Goal: Information Seeking & Learning: Learn about a topic

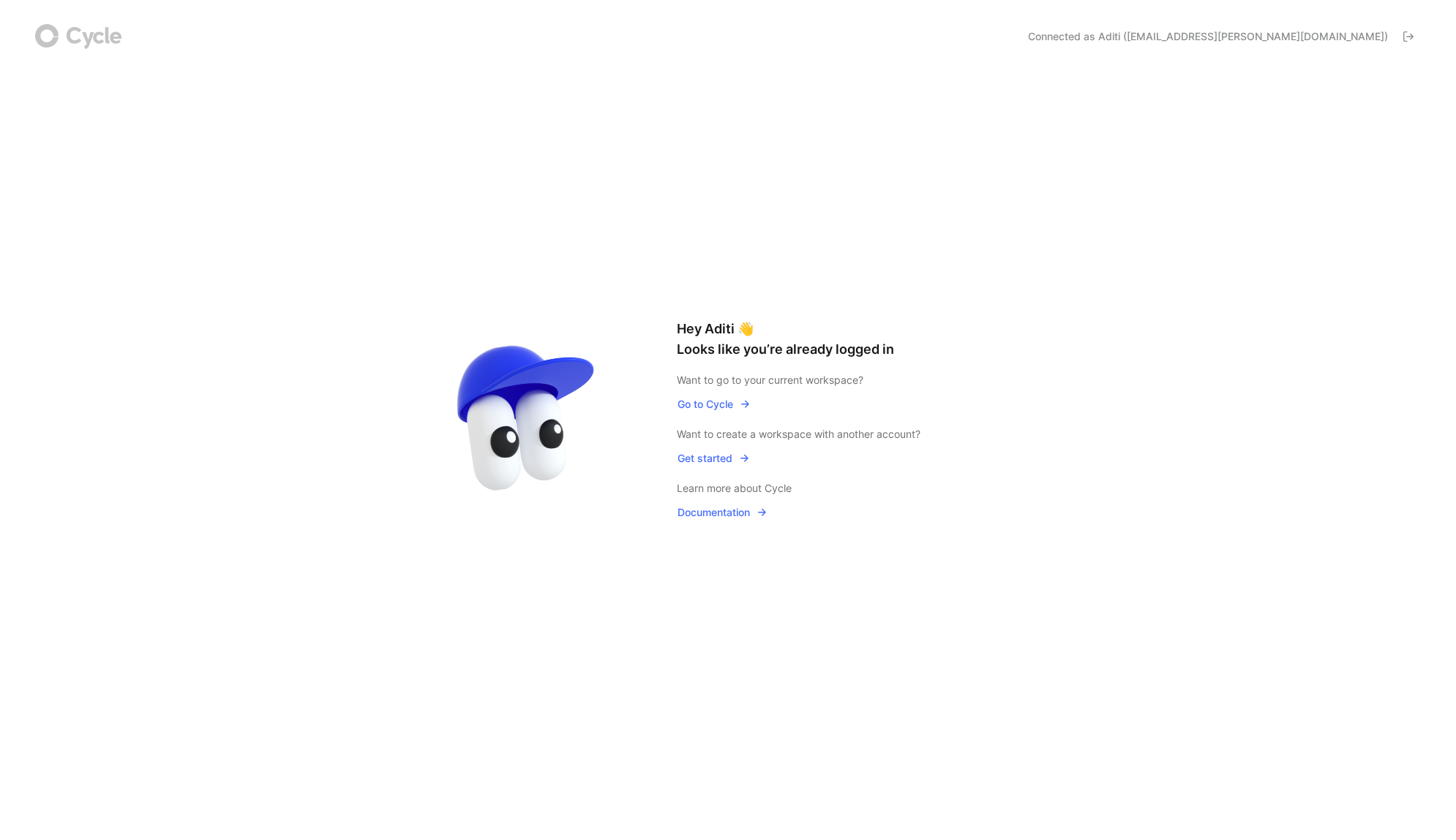
click at [710, 413] on button "Go to Cycle" at bounding box center [714, 404] width 74 height 19
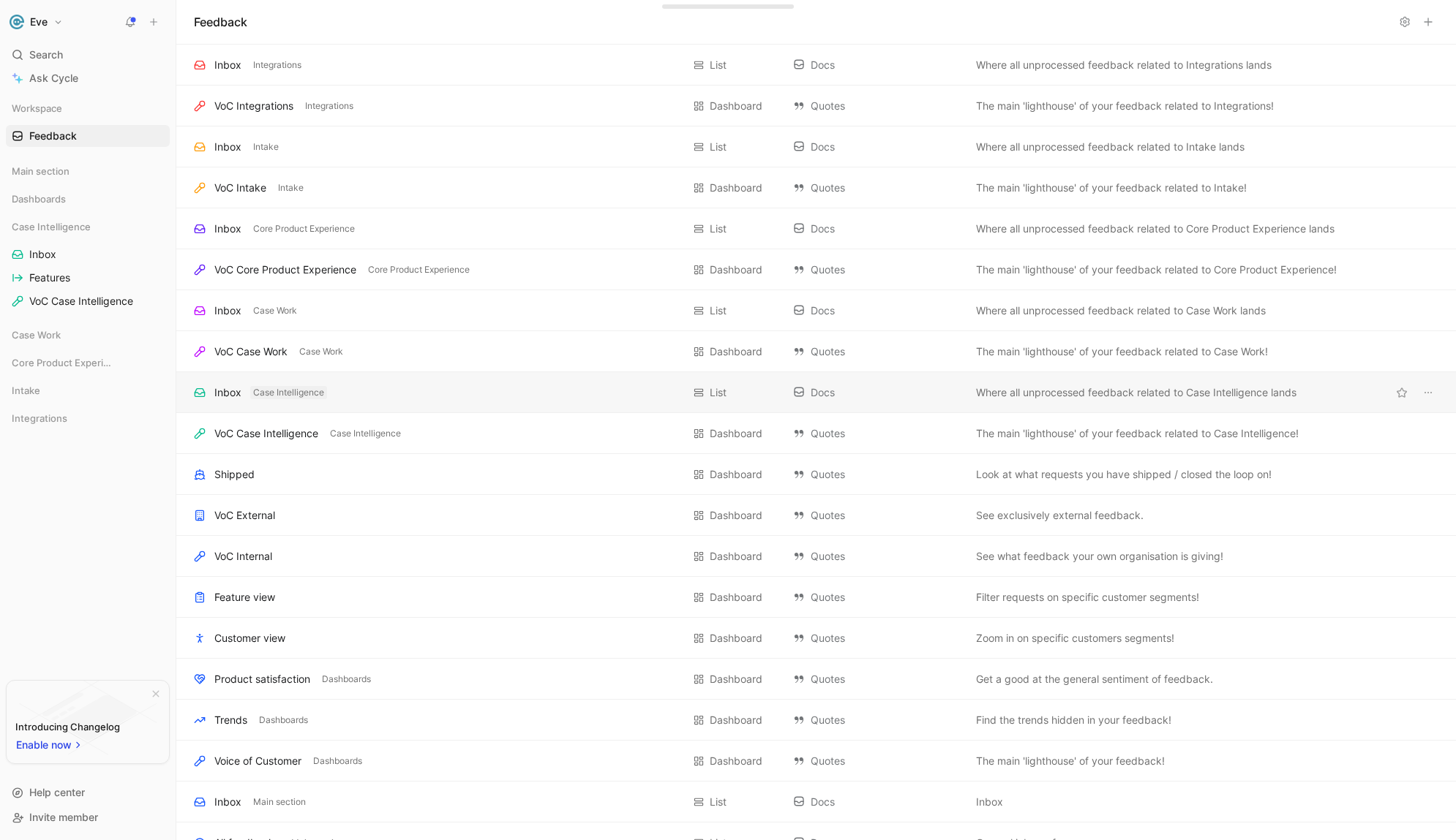
click at [276, 395] on span "Case Intelligence" at bounding box center [289, 393] width 71 height 14
click at [221, 398] on div "Inbox" at bounding box center [228, 392] width 27 height 17
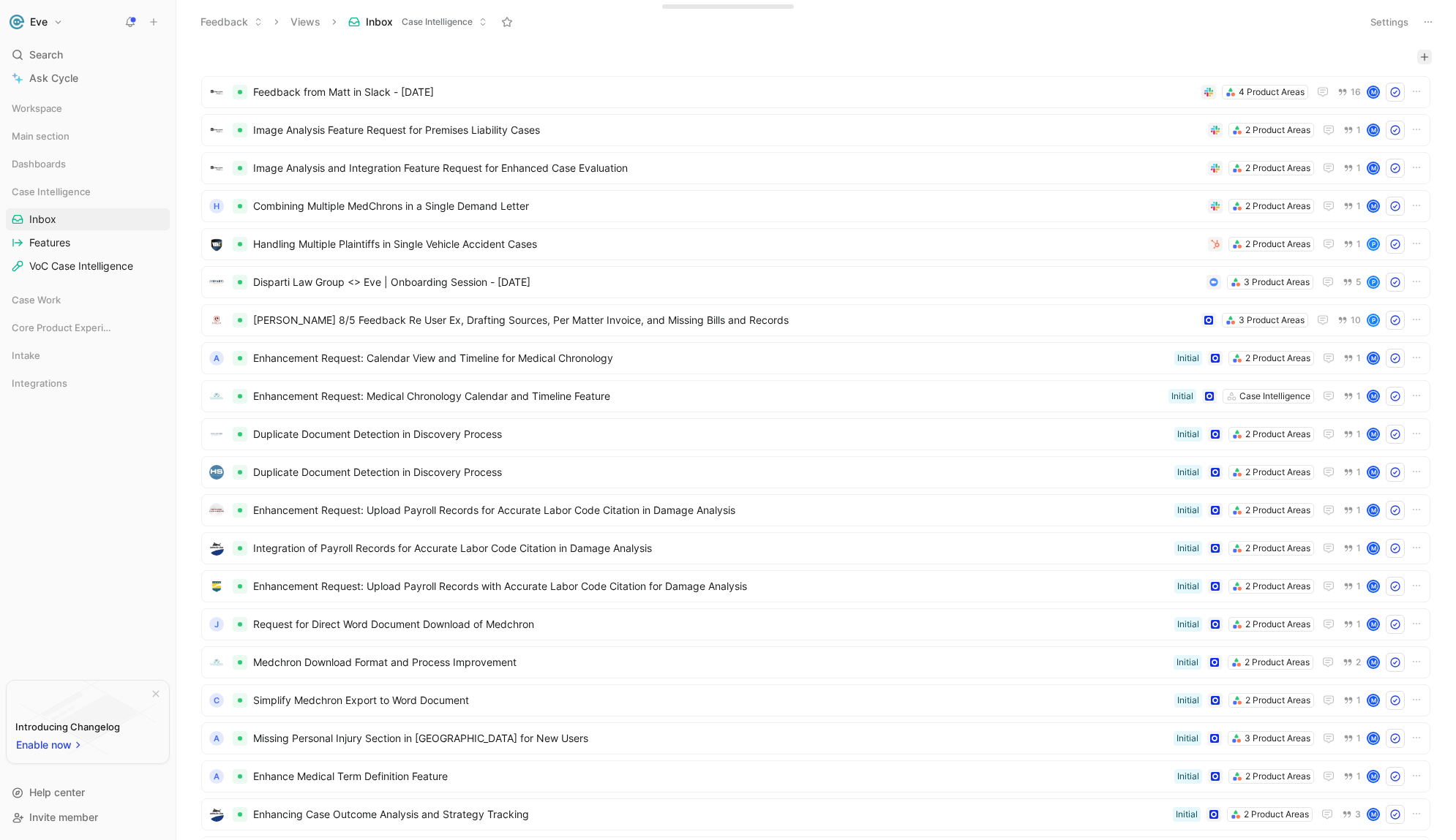
click at [1421, 57] on button "button" at bounding box center [1424, 57] width 14 height 14
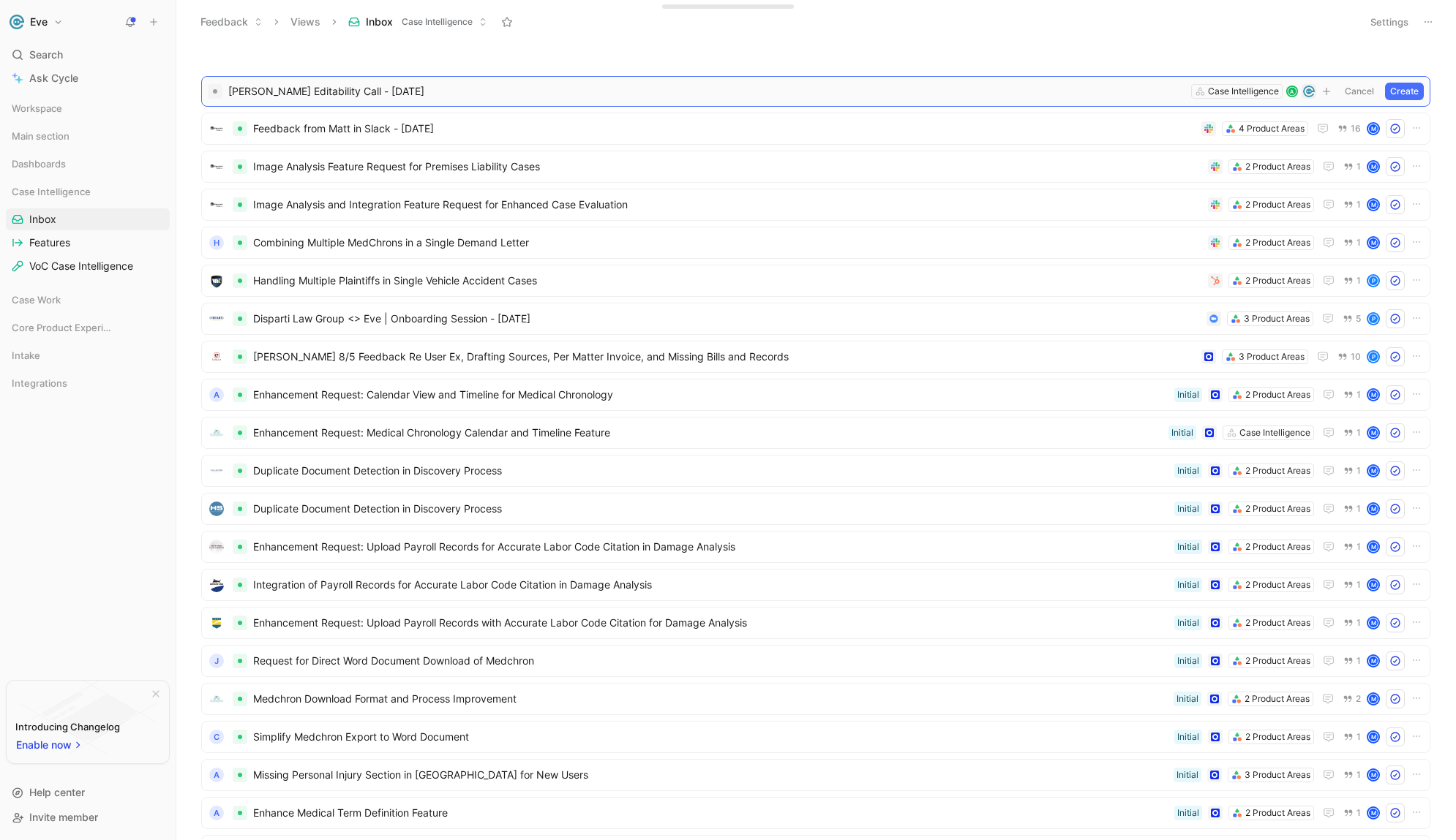
click at [357, 92] on span "[PERSON_NAME] Editability Call - [DATE]" at bounding box center [706, 91] width 957 height 17
drag, startPoint x: 357, startPoint y: 92, endPoint x: 369, endPoint y: 73, distance: 22.5
click at [357, 91] on span "[PERSON_NAME] Editability Call - [DATE]" at bounding box center [706, 91] width 957 height 17
click at [1394, 92] on button "Create" at bounding box center [1403, 91] width 39 height 17
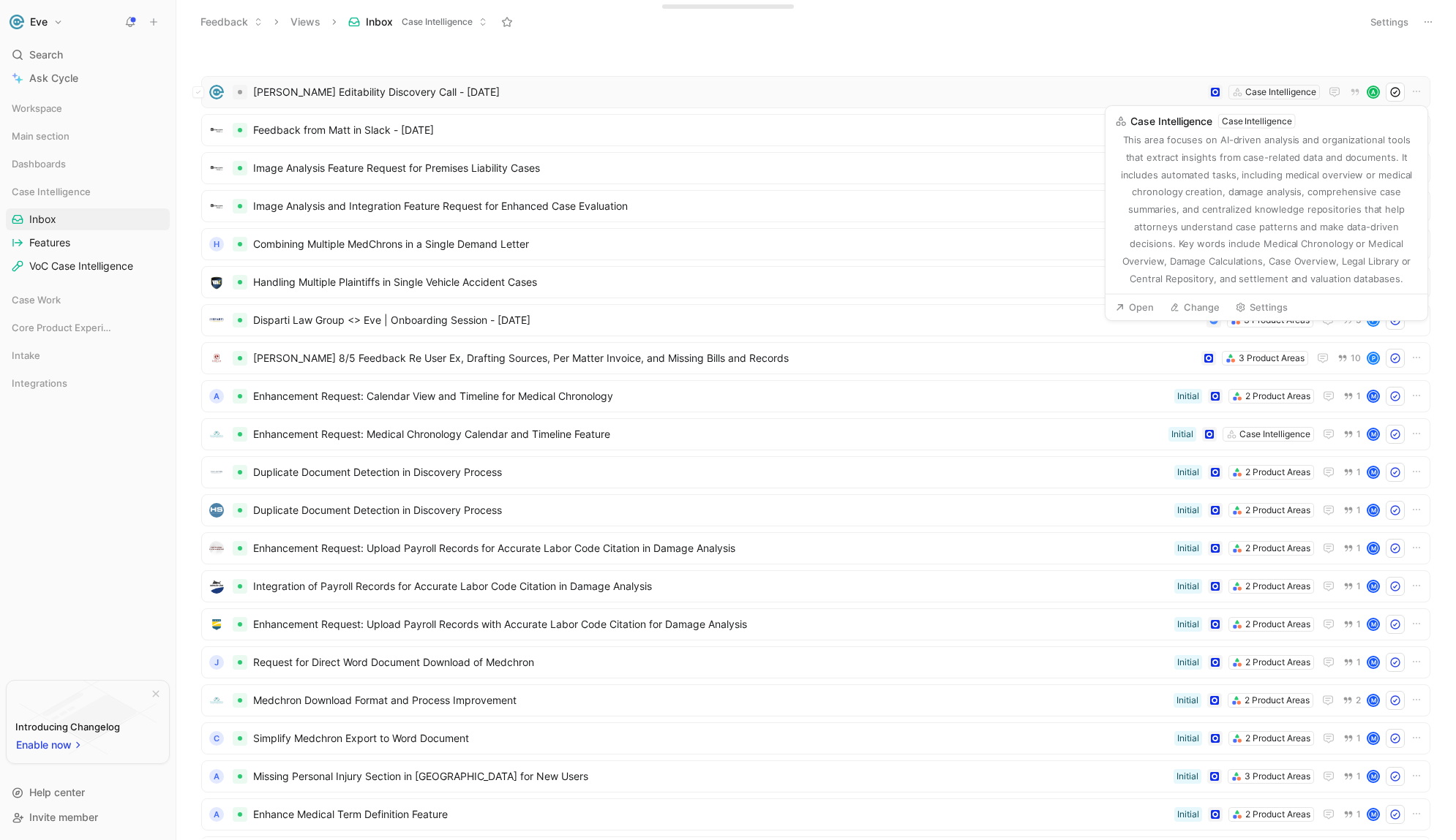
click at [1117, 93] on span "[PERSON_NAME] Editability Discovery Call - [DATE]" at bounding box center [728, 91] width 949 height 17
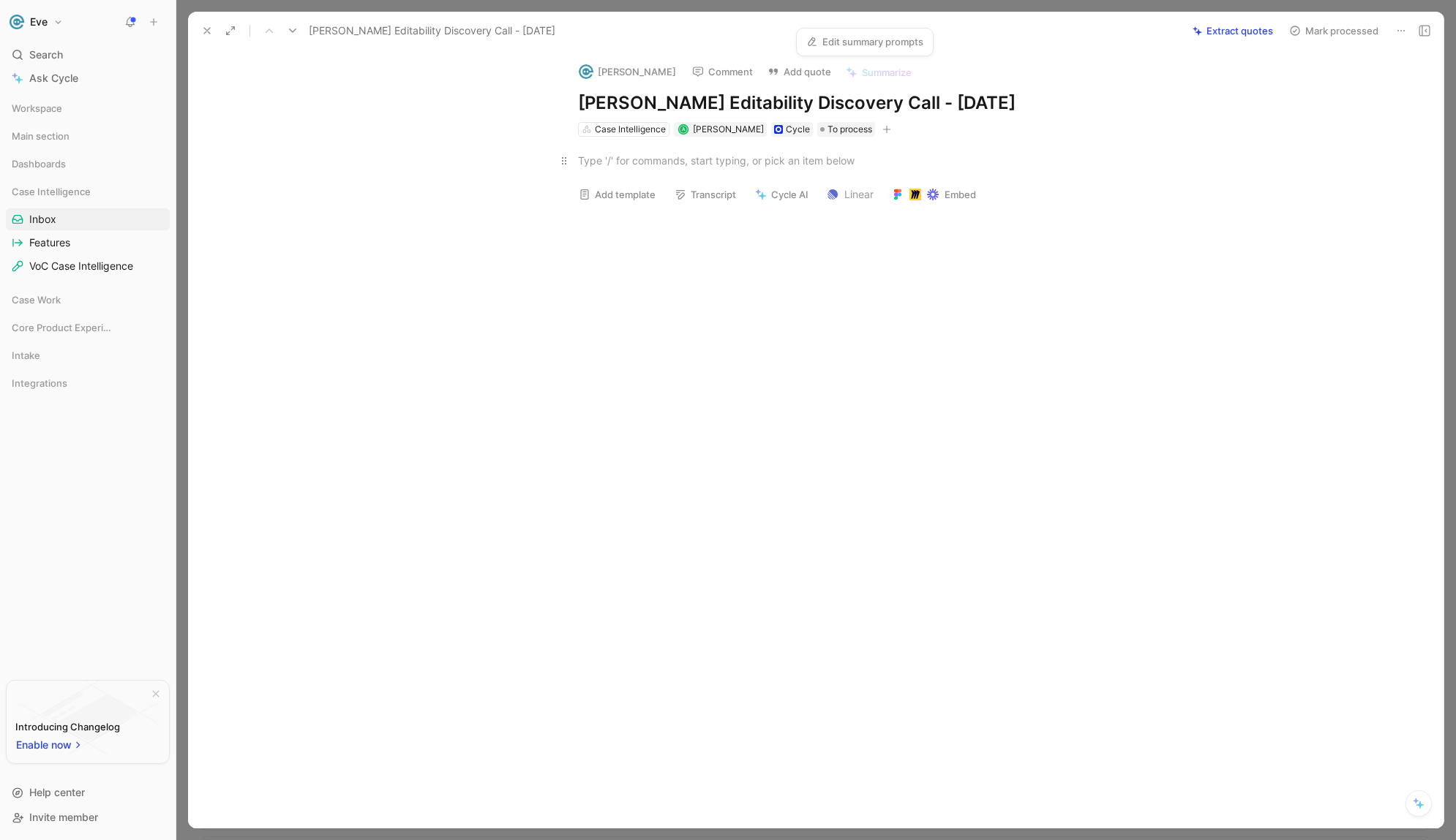
click at [623, 162] on div at bounding box center [830, 160] width 506 height 15
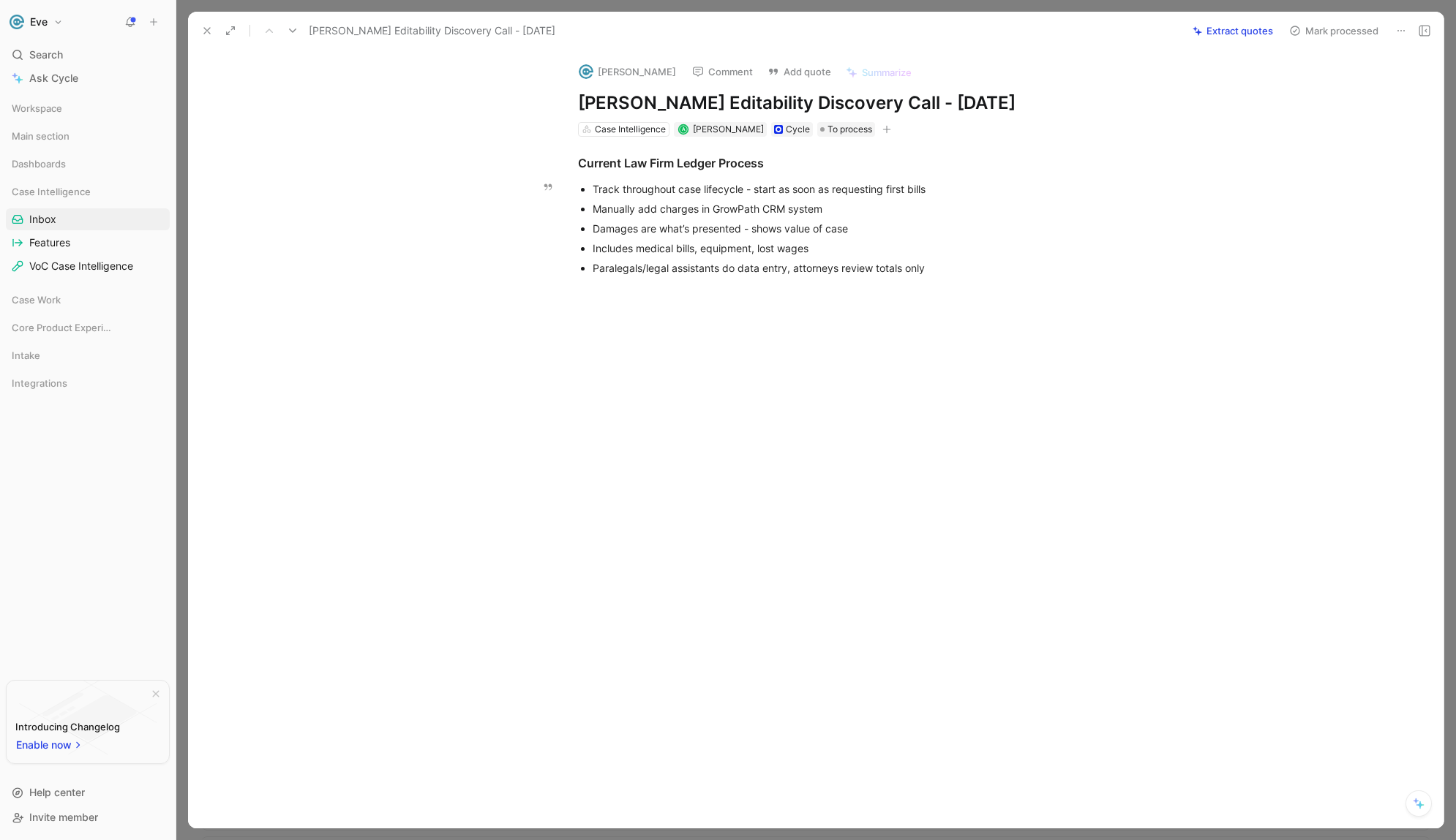
click at [596, 210] on div "Manually add charges in GrowPath CRM system" at bounding box center [838, 208] width 492 height 15
click at [605, 234] on div "Damages are what’s presented - shows value of case" at bounding box center [838, 228] width 492 height 15
click at [608, 249] on div "Includes medical bills, equipment, lost wages" at bounding box center [838, 248] width 492 height 15
click at [604, 273] on div "Paralegals/legal assistants do data entry, attorneys review totals only" at bounding box center [838, 268] width 492 height 15
click at [599, 306] on div at bounding box center [831, 415] width 1224 height 253
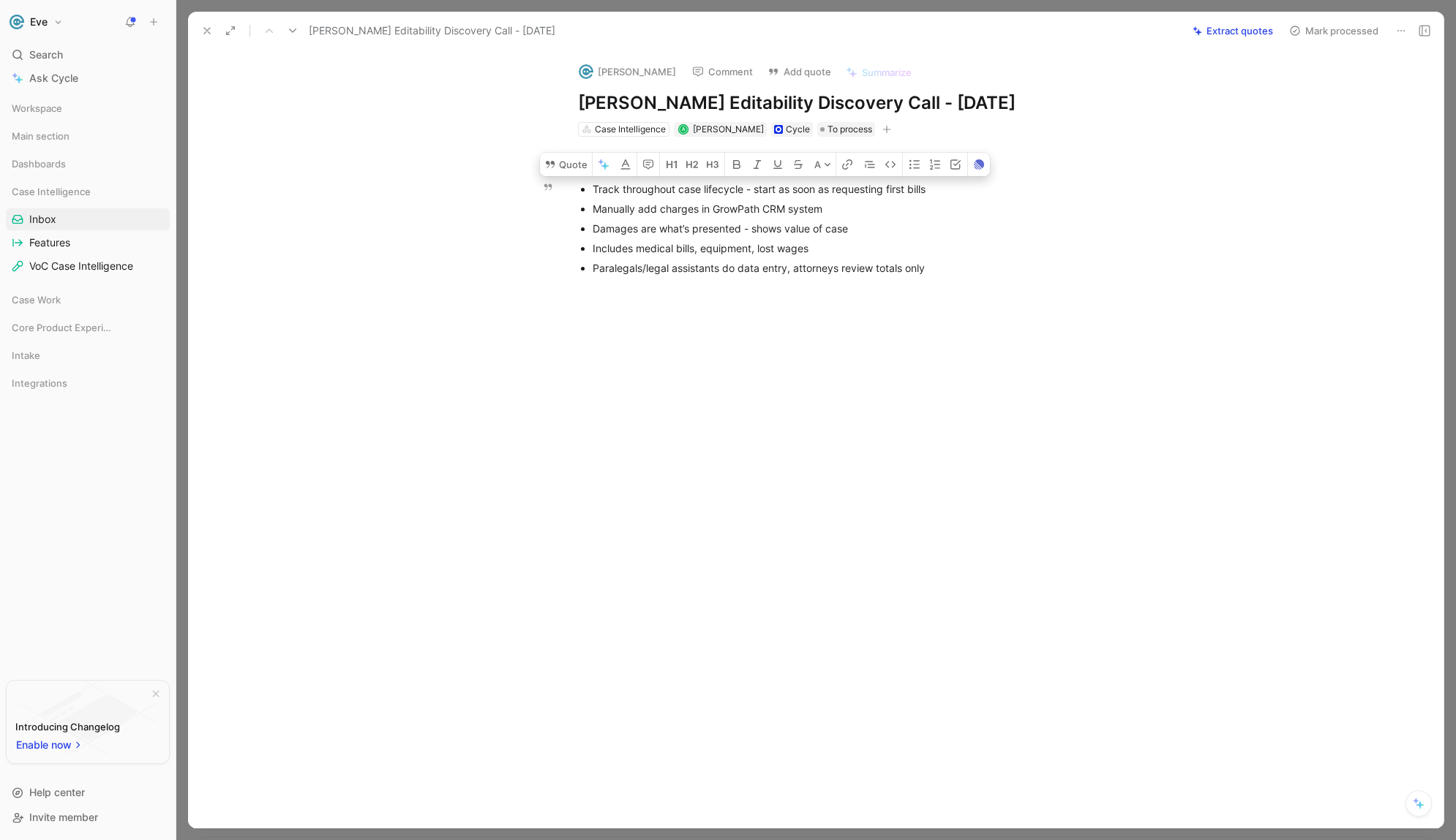
drag, startPoint x: 599, startPoint y: 191, endPoint x: 962, endPoint y: 195, distance: 363.0
click at [962, 195] on div "Track throughout case lifecycle - start as soon as requesting first bills" at bounding box center [838, 188] width 492 height 15
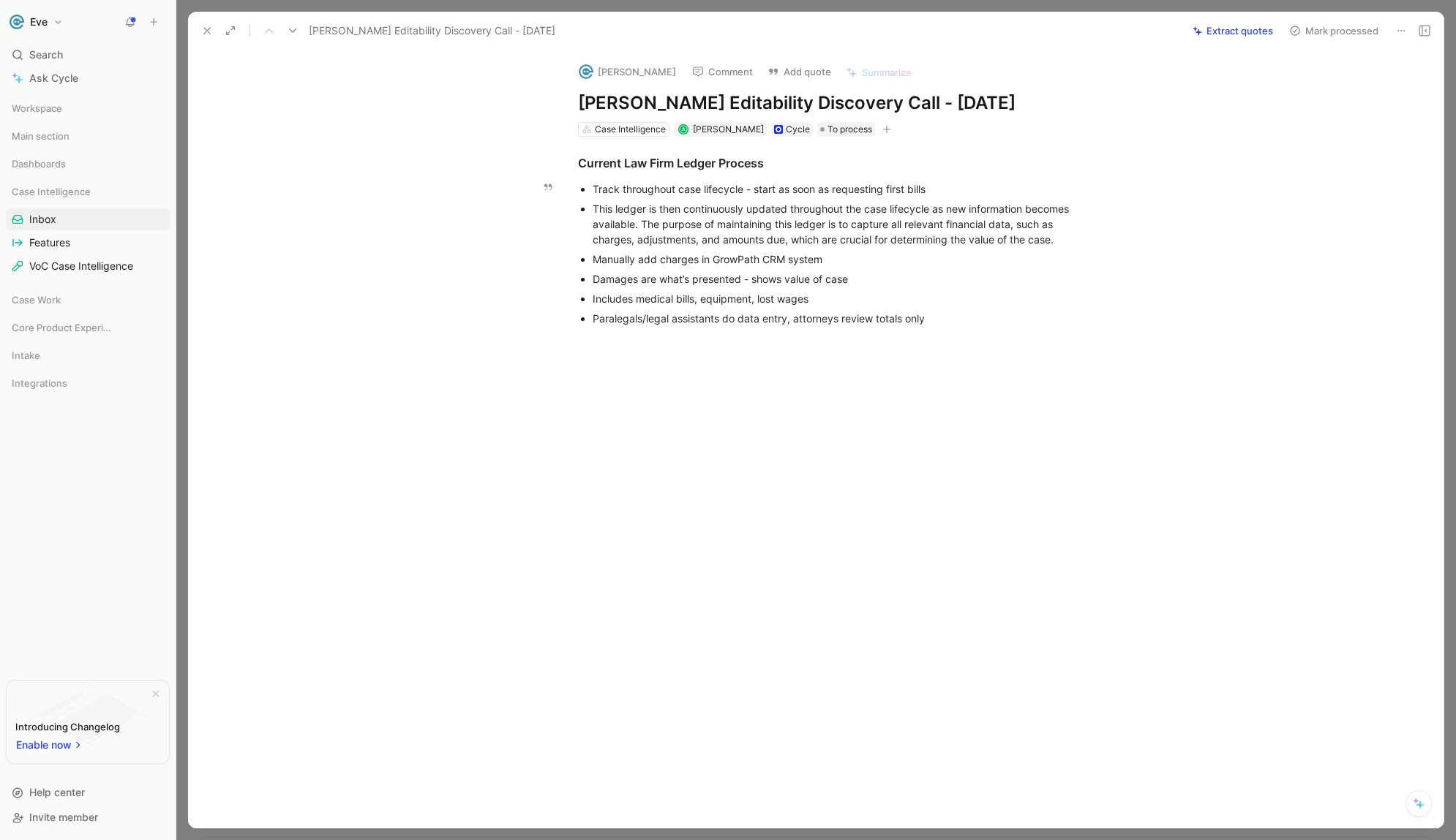
click at [940, 327] on p "Paralegals/legal assistants do data entry, attorneys review totals only" at bounding box center [838, 319] width 492 height 20
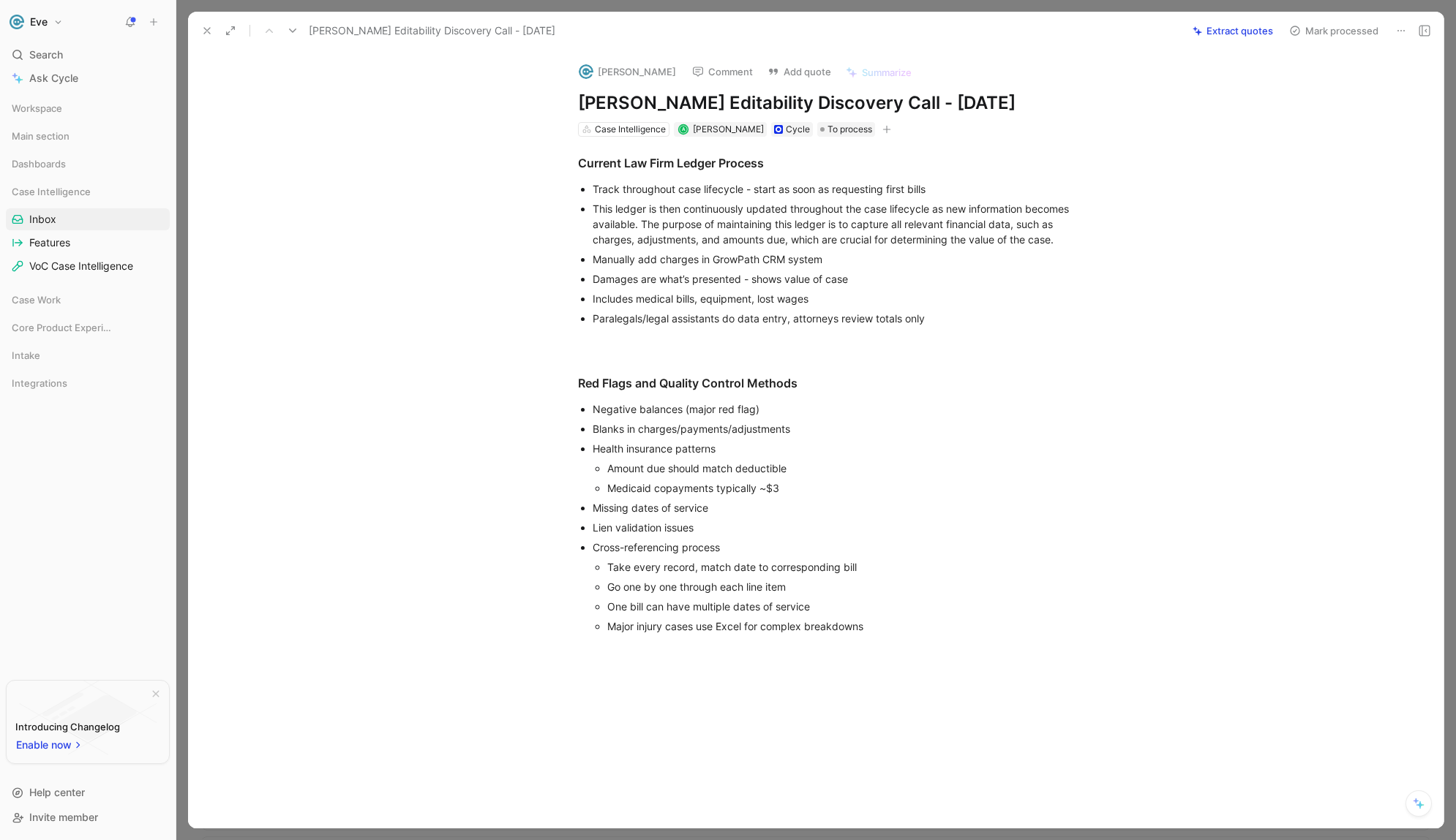
click at [617, 379] on div "Red Flags and Quality Control Methods" at bounding box center [830, 383] width 506 height 17
click at [627, 384] on div "How do they know if there are discrepancies in the information?" at bounding box center [830, 383] width 506 height 17
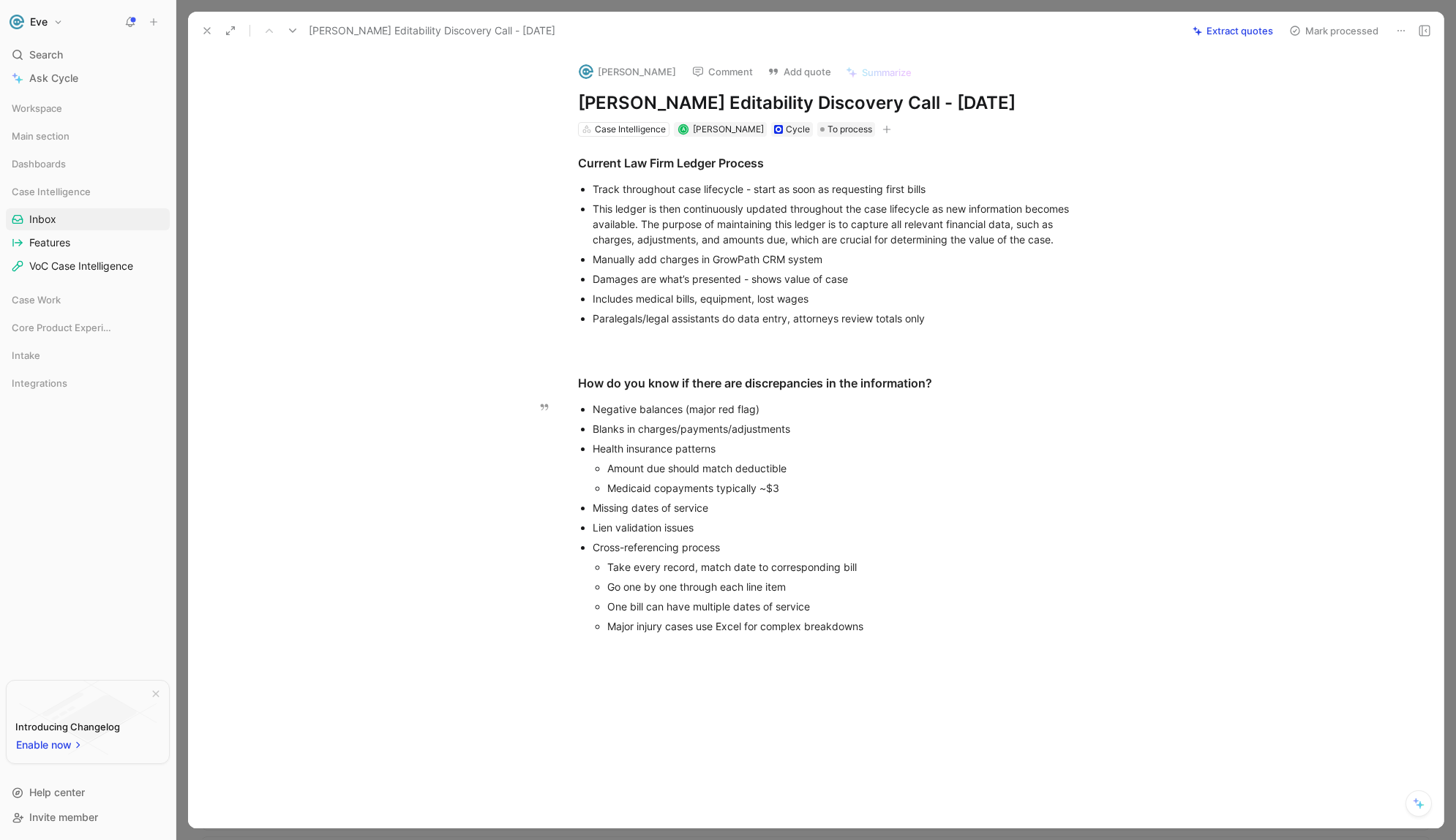
click at [615, 428] on div "Blanks in charges/payments/adjustments" at bounding box center [838, 428] width 492 height 15
click at [615, 449] on div "Health insurance patterns" at bounding box center [838, 448] width 492 height 15
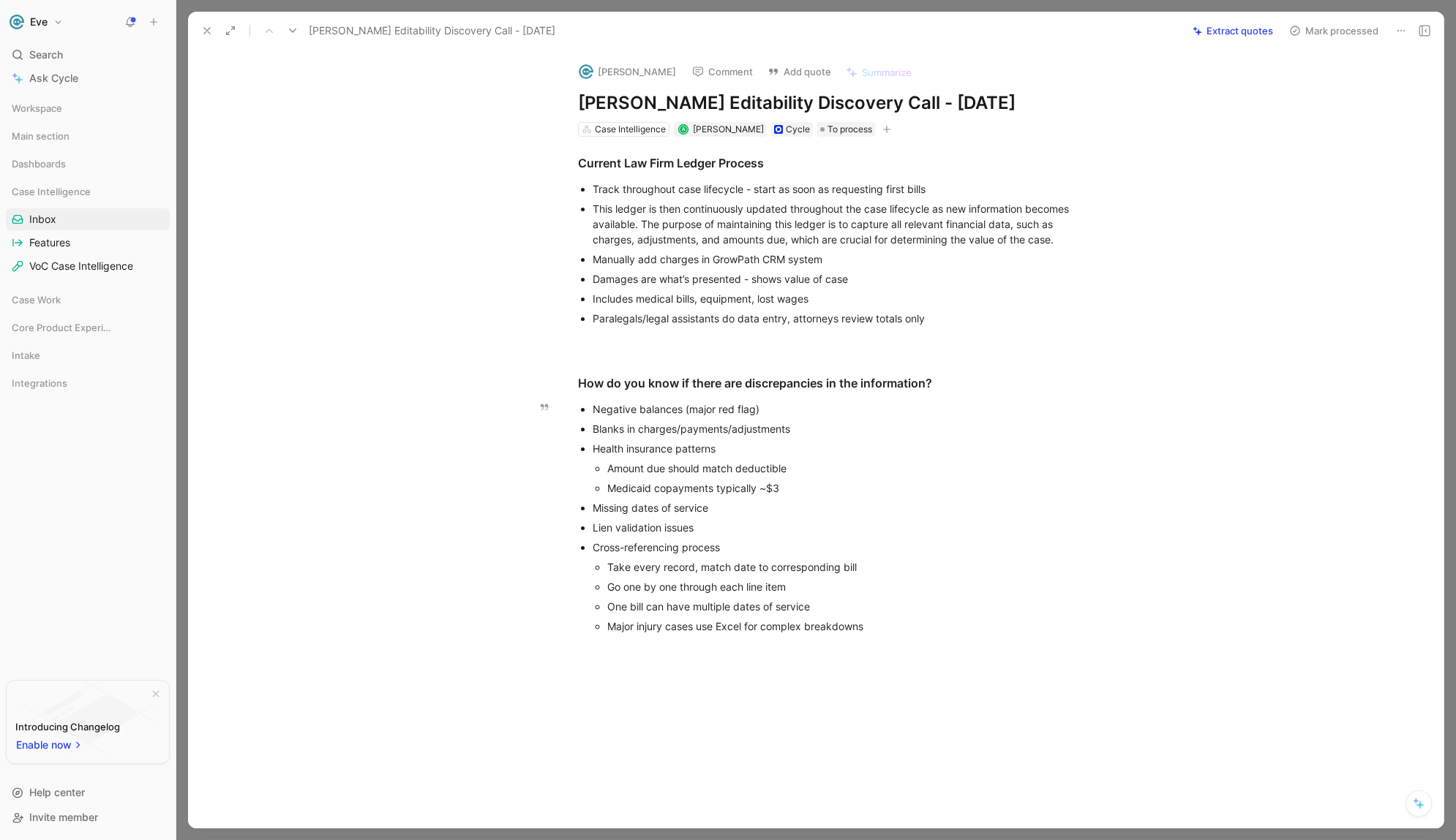
click at [615, 449] on div "Health insurance patterns" at bounding box center [838, 448] width 492 height 15
click at [612, 469] on div "Amount due should match deductible" at bounding box center [846, 468] width 477 height 15
click at [612, 494] on div "Medicaid copayments typically ~$3" at bounding box center [846, 488] width 477 height 15
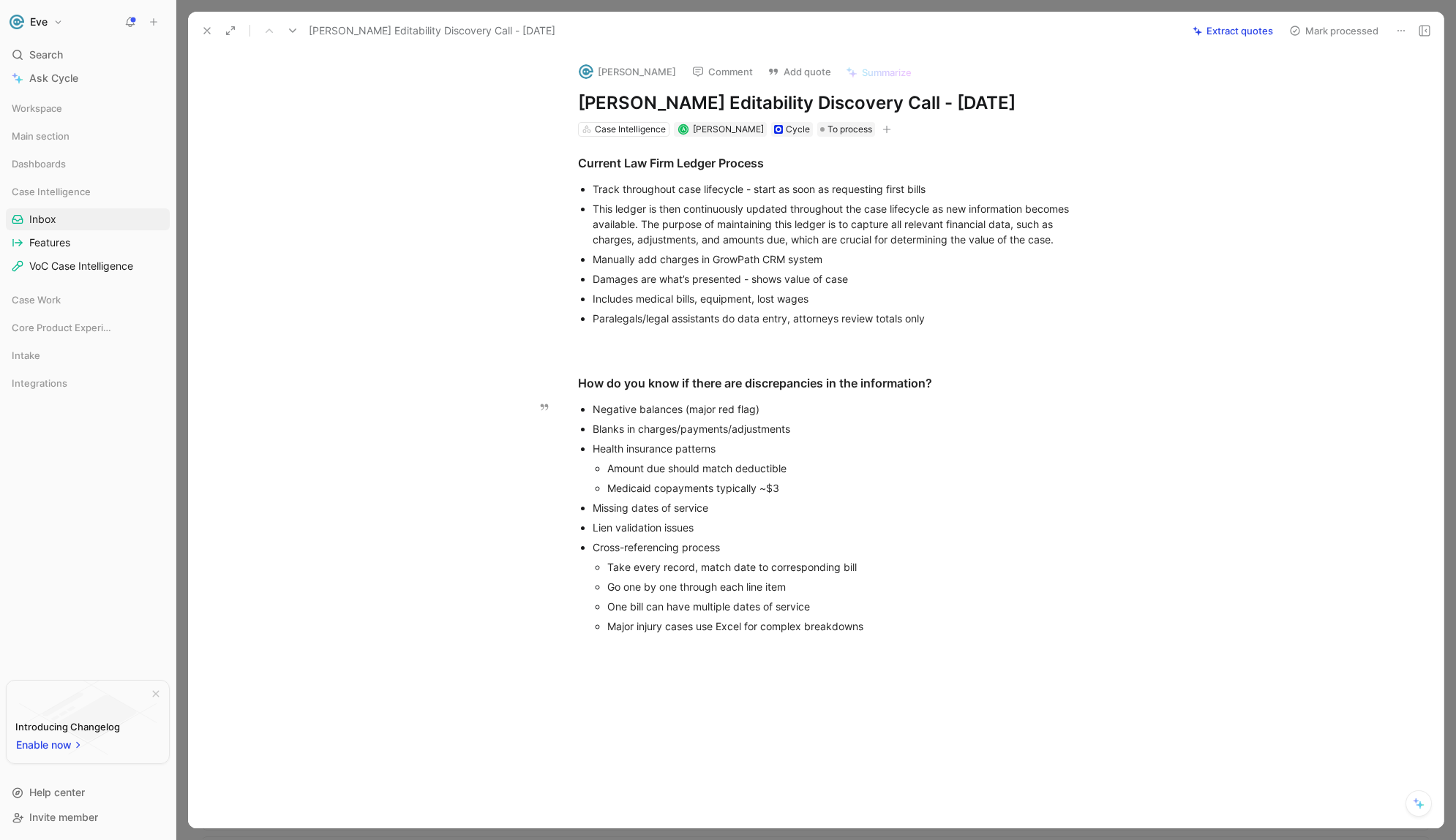
click at [612, 494] on div "Medicaid copayments typically ~$3" at bounding box center [846, 488] width 477 height 15
click at [612, 508] on div "Missing dates of service" at bounding box center [838, 508] width 492 height 15
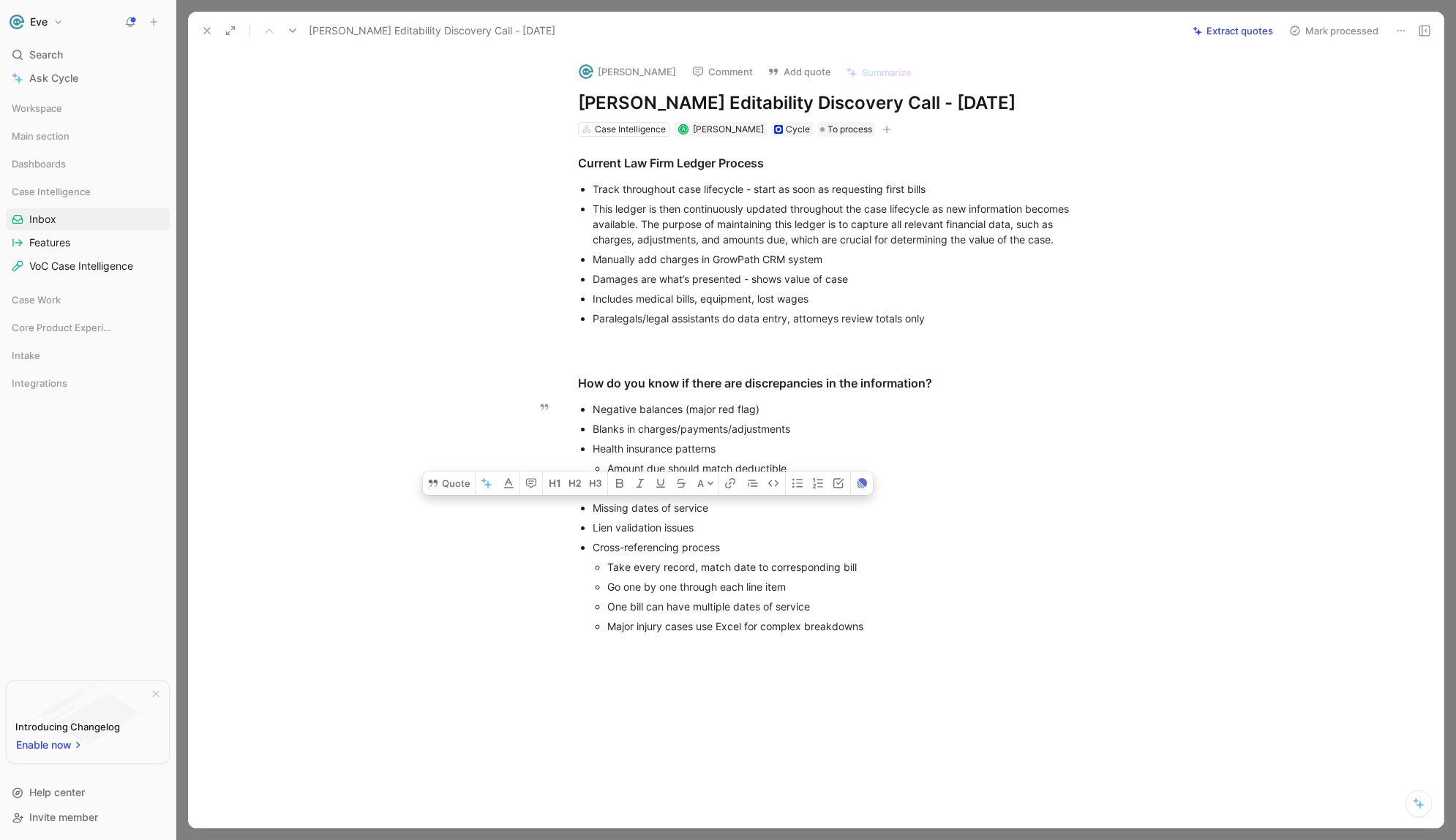
click at [863, 634] on p "Major injury cases use Excel for complex breakdowns" at bounding box center [846, 626] width 477 height 20
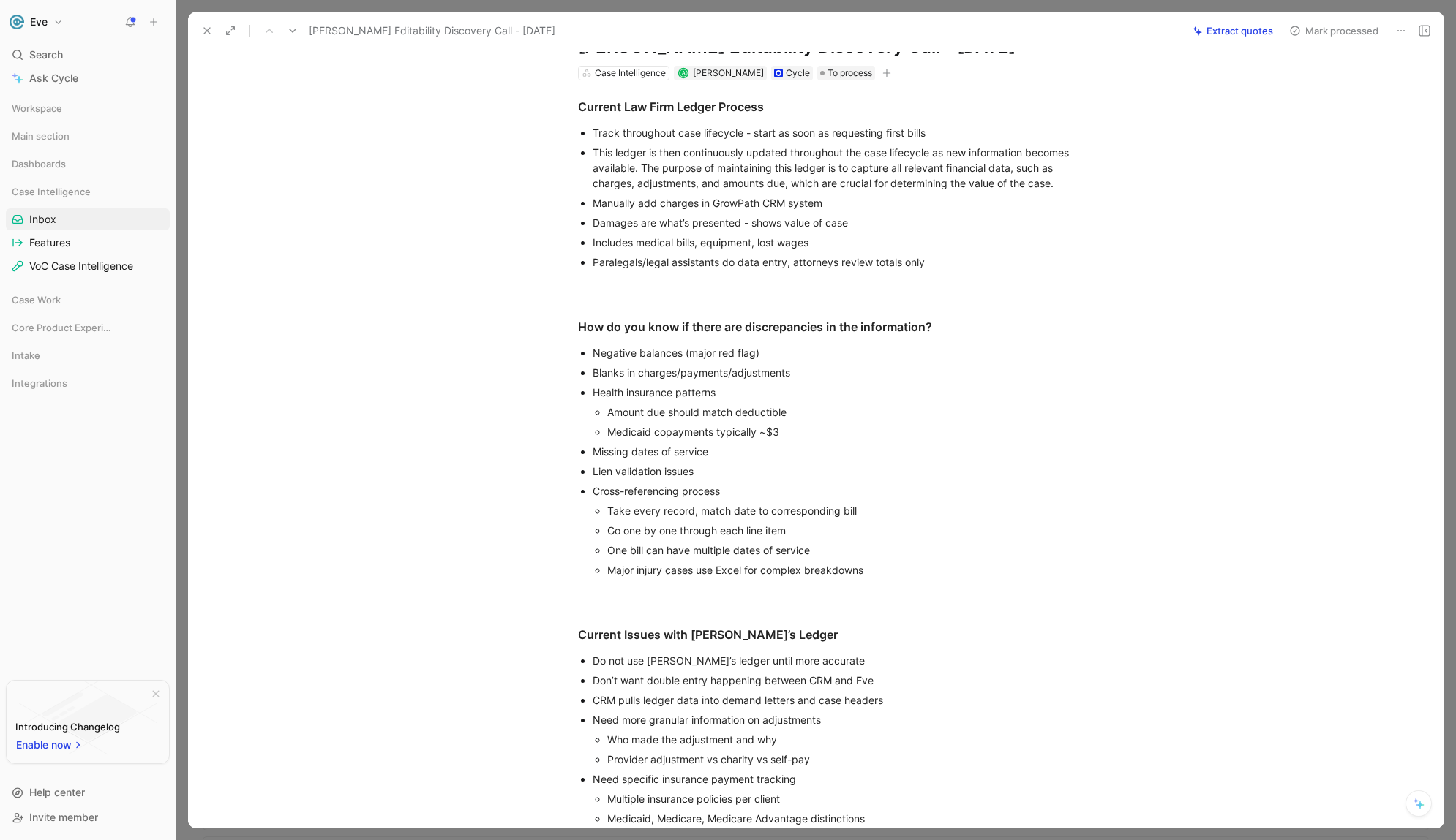
scroll to position [320, 0]
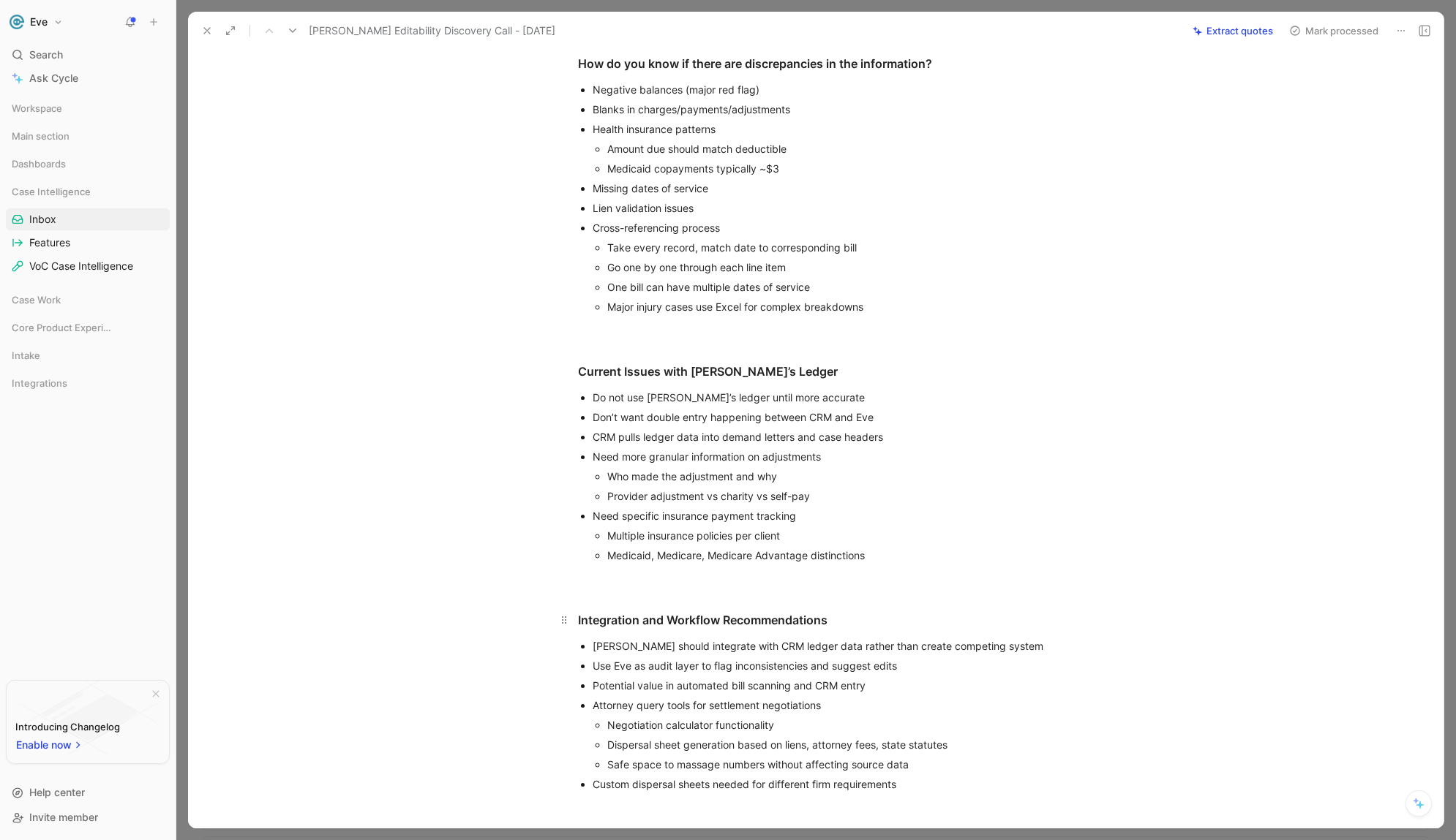
click at [599, 597] on h3 "Integration and Workflow Recommendations" at bounding box center [831, 613] width 561 height 43
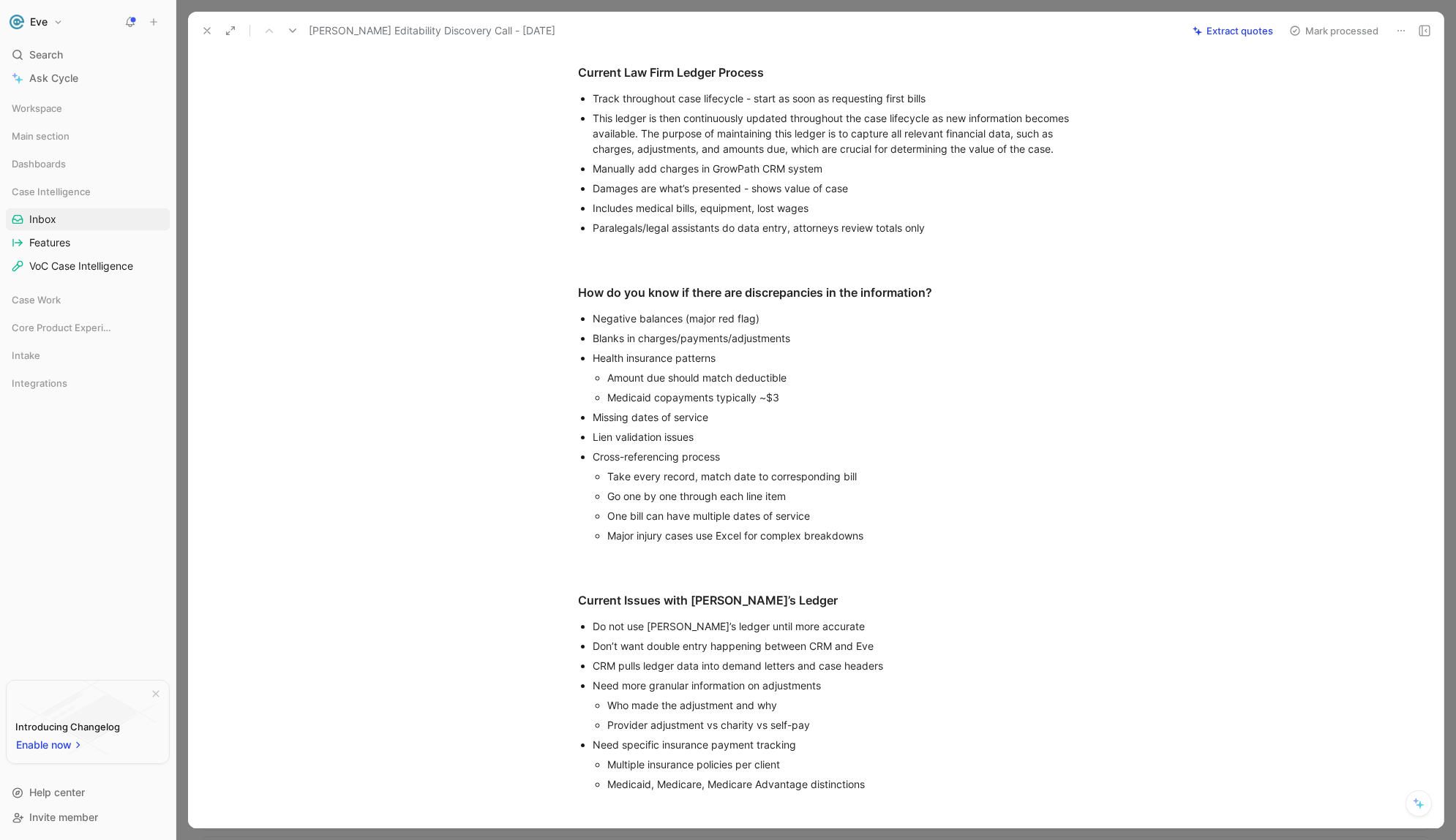
scroll to position [0, 0]
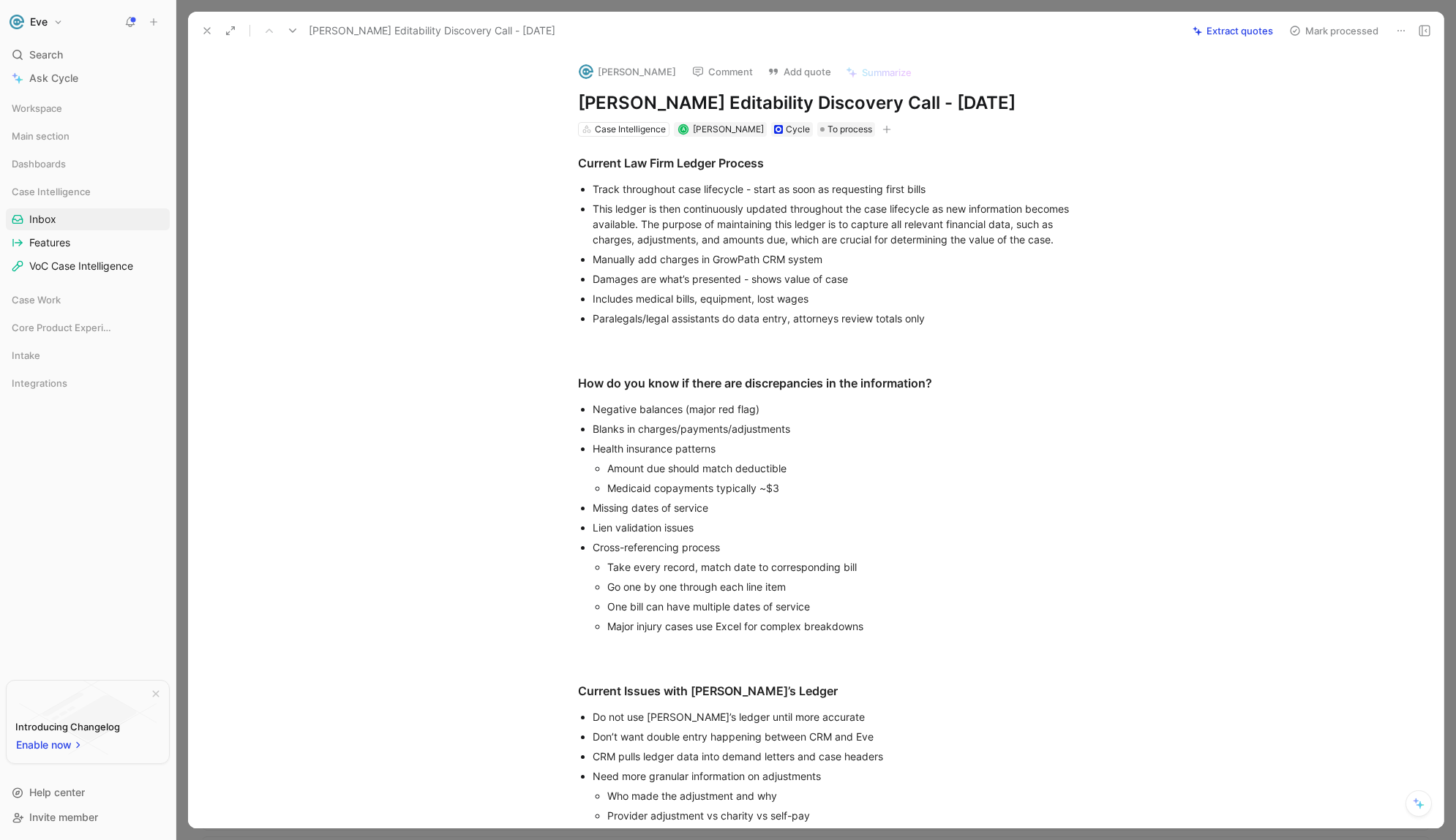
click at [209, 35] on icon at bounding box center [206, 30] width 12 height 12
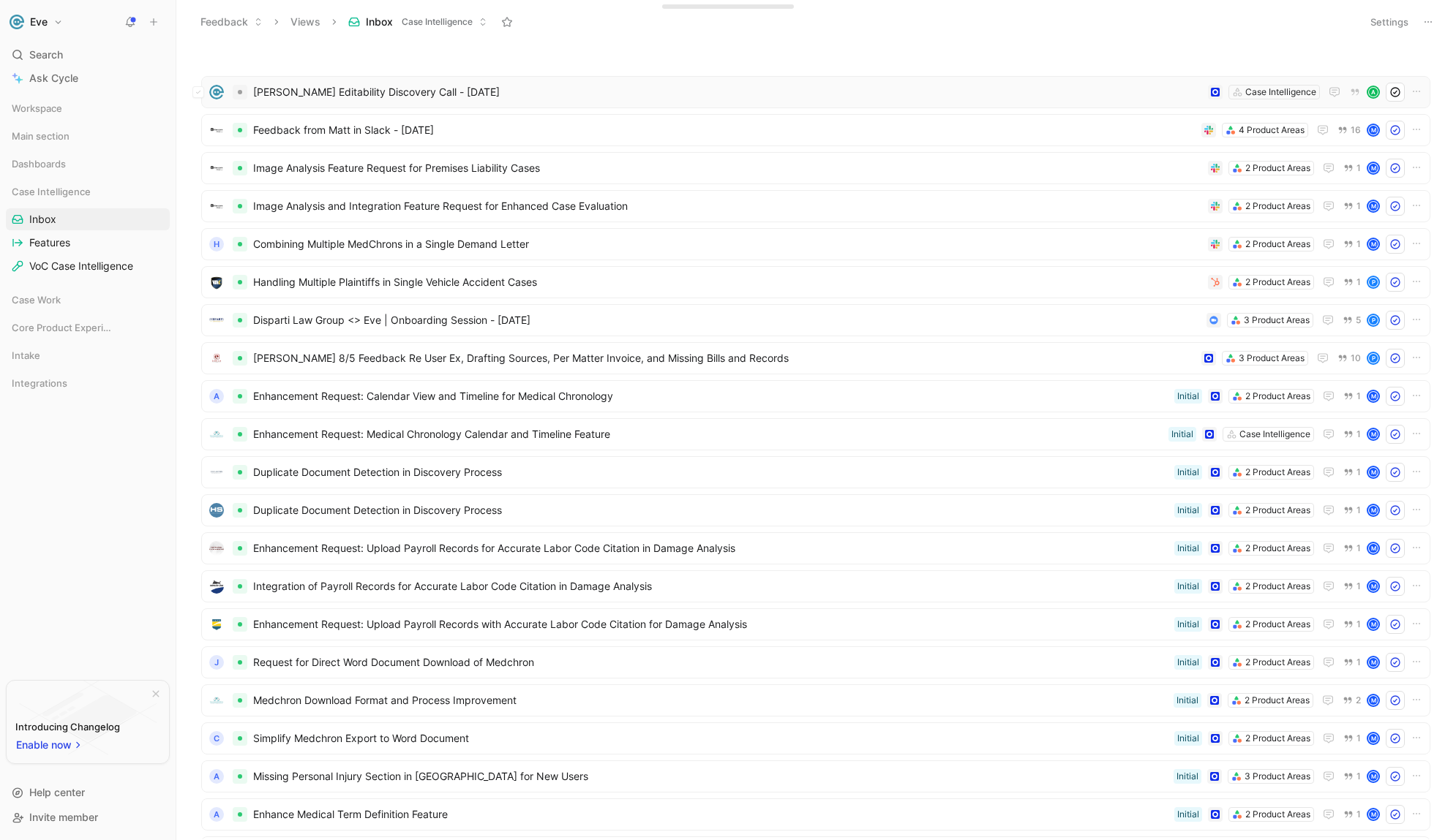
click at [212, 93] on img at bounding box center [216, 92] width 14 height 14
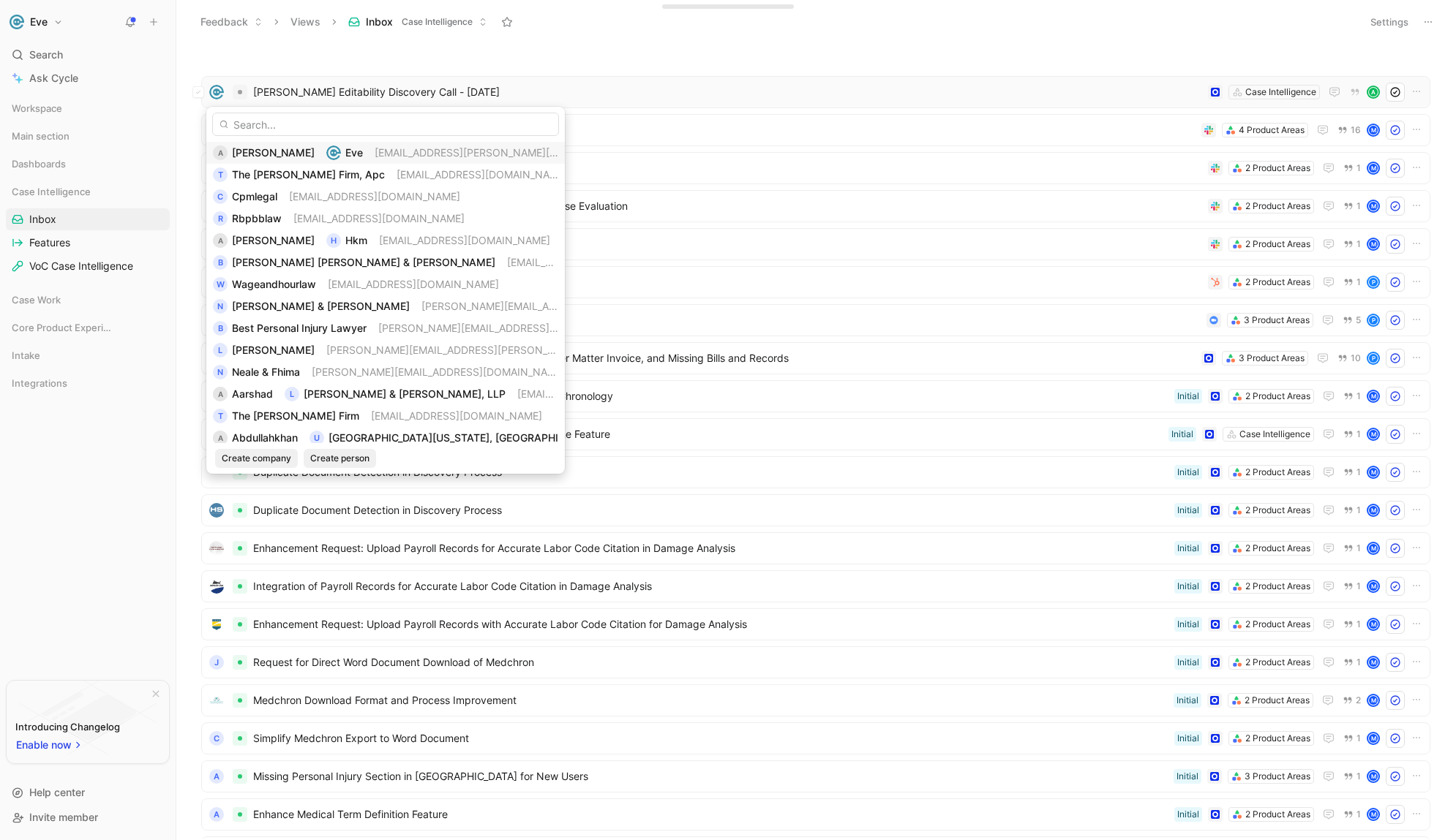
click at [276, 157] on span "[PERSON_NAME]" at bounding box center [273, 153] width 82 height 13
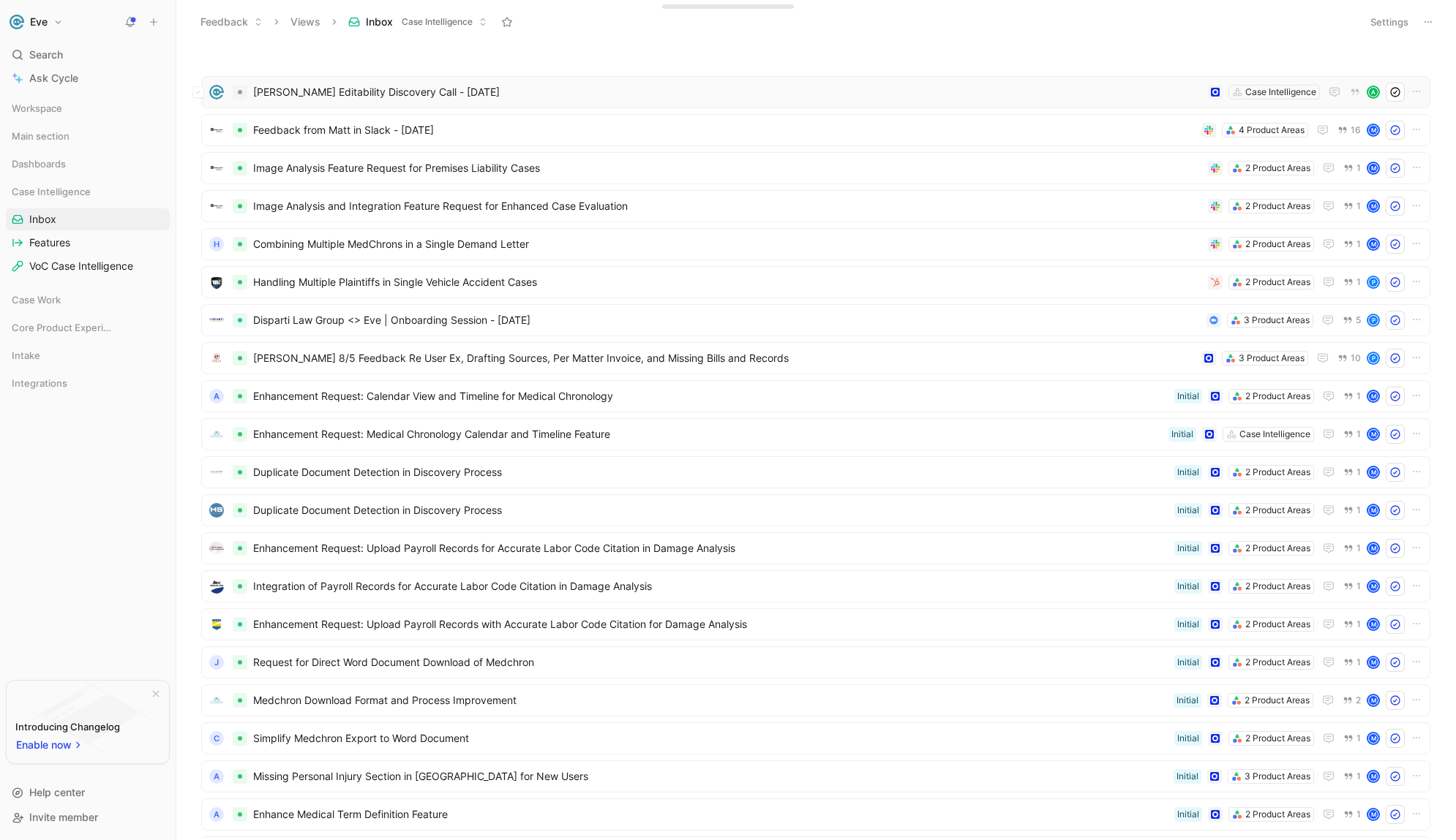
click at [217, 94] on img at bounding box center [216, 92] width 14 height 14
click at [437, 89] on span "[PERSON_NAME] Editability Discovery Call - [DATE]" at bounding box center [728, 91] width 949 height 17
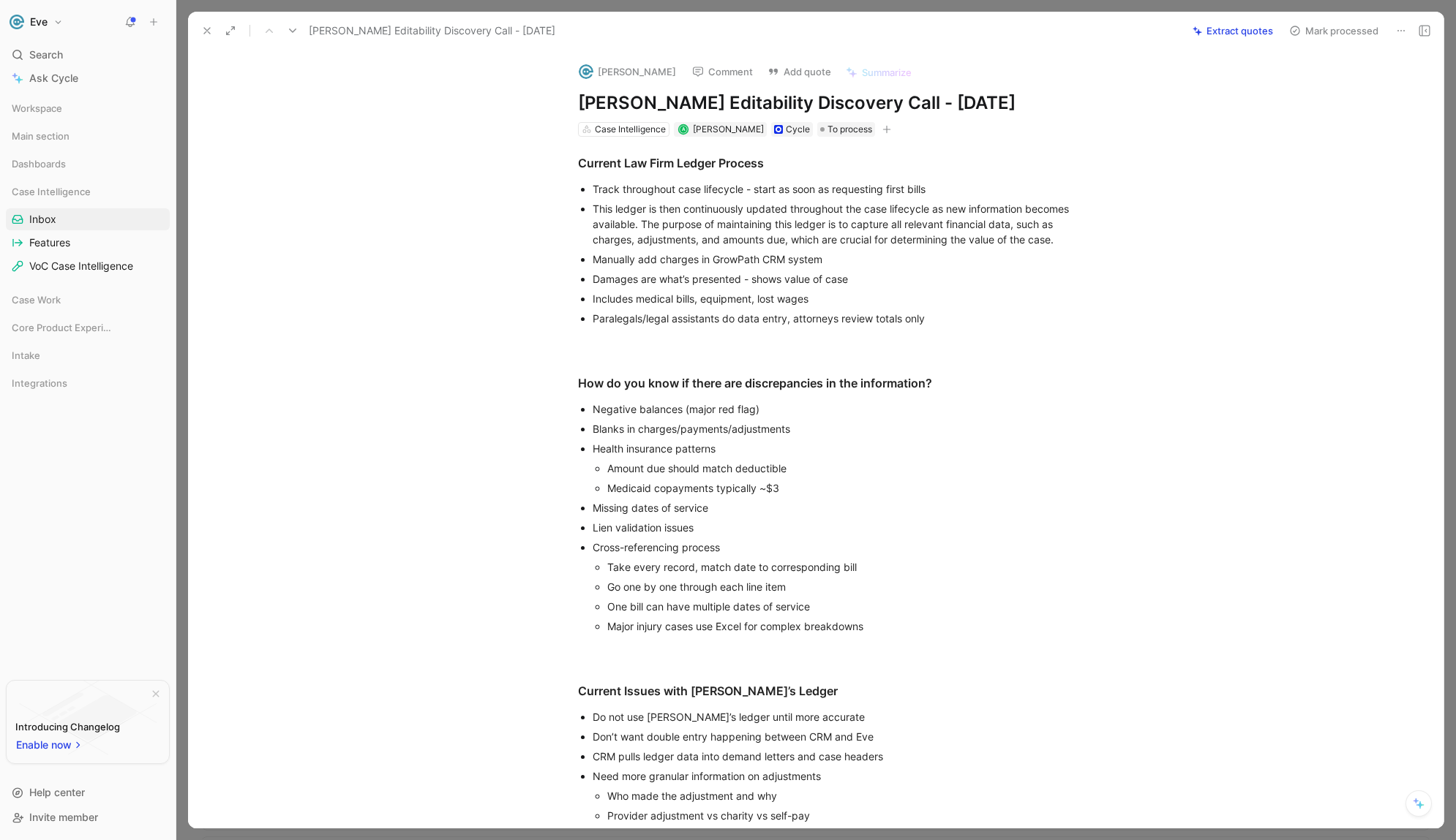
click at [1164, 275] on div "Current Law Firm Ledger Process Track throughout case lifecycle - start as soon…" at bounding box center [831, 631] width 1224 height 988
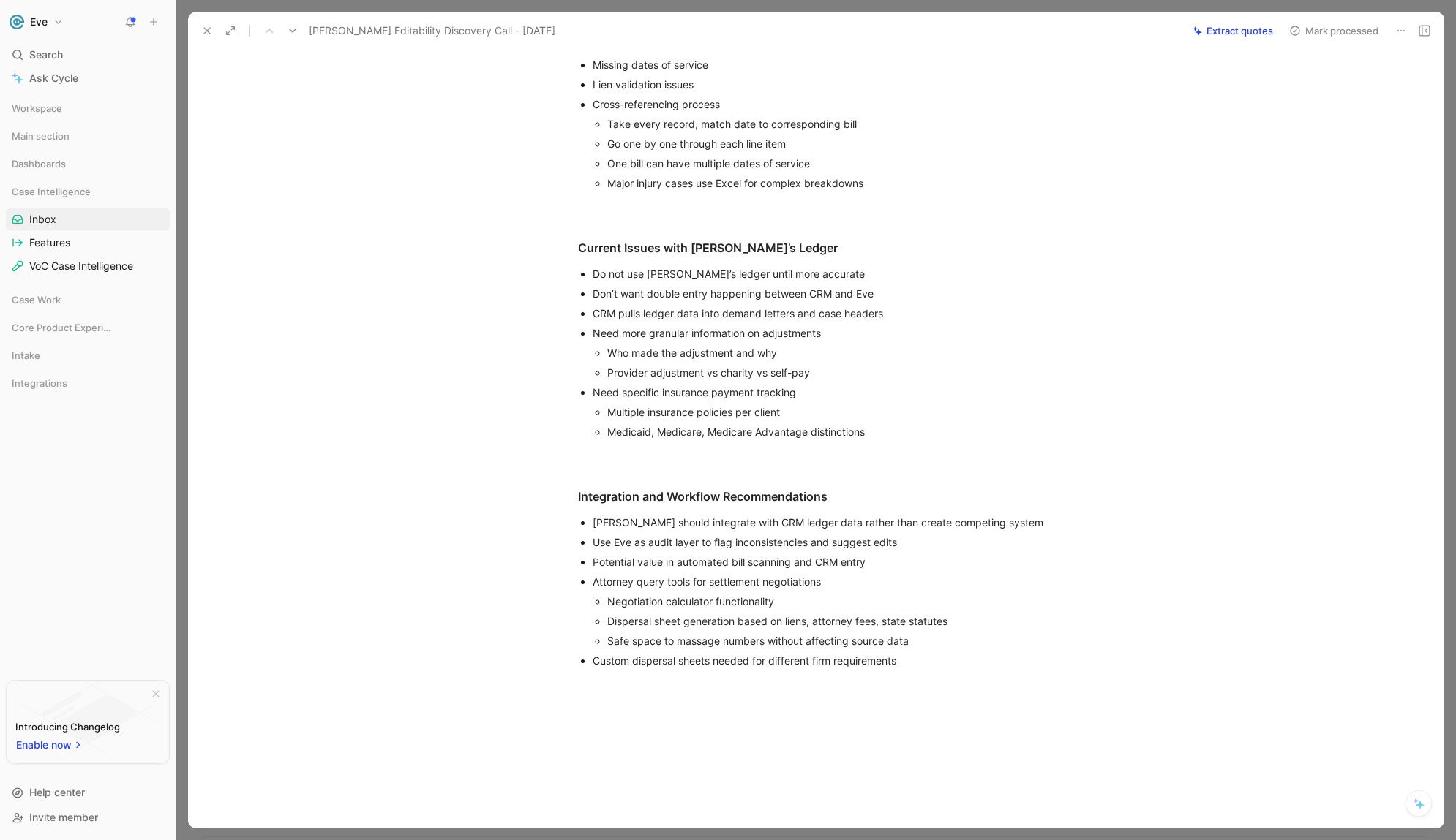
scroll to position [460, 0]
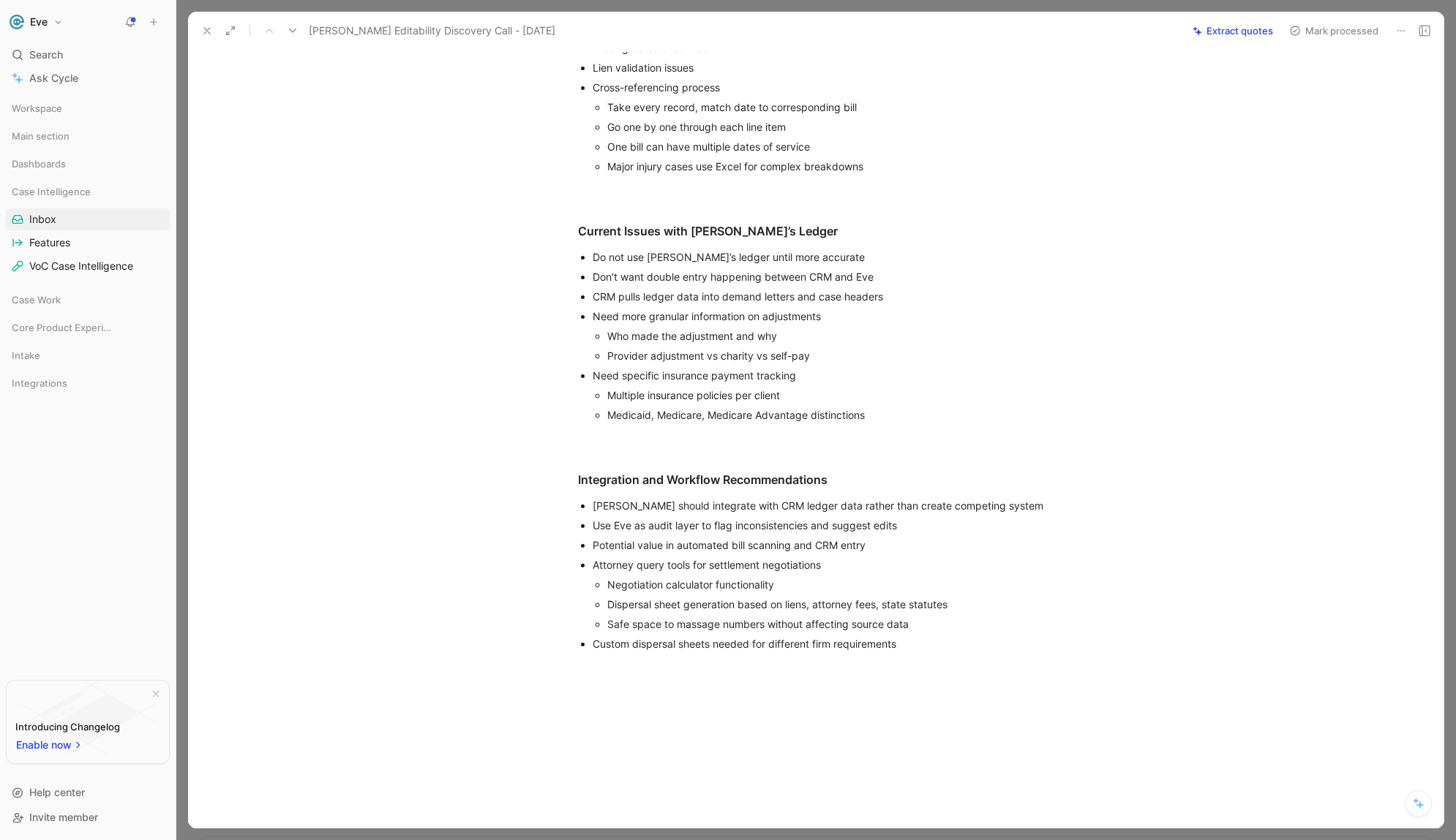
click at [209, 32] on icon at bounding box center [206, 30] width 12 height 12
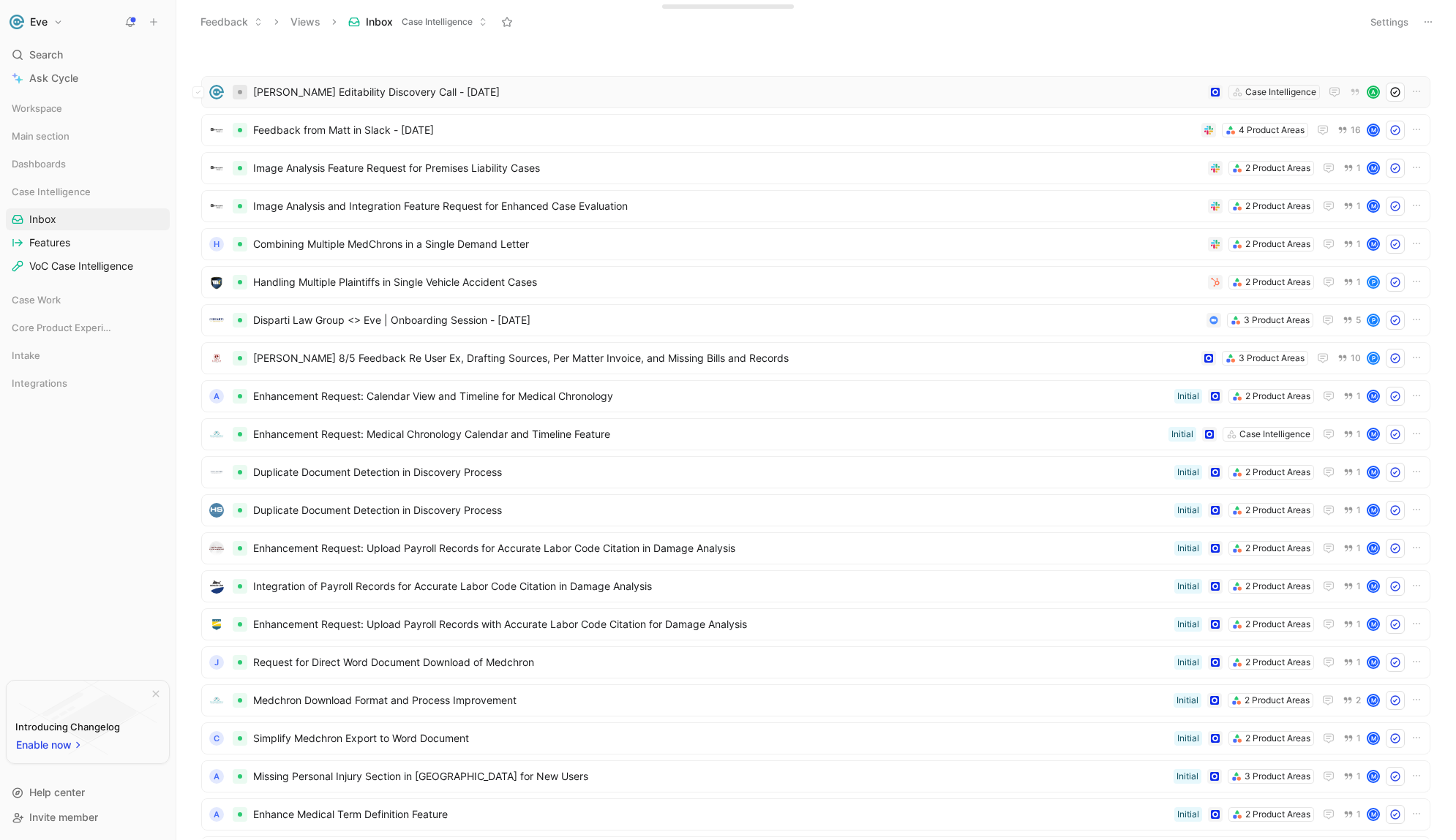
click at [242, 93] on div at bounding box center [240, 91] width 5 height 5
click at [272, 151] on span "To process" at bounding box center [286, 148] width 53 height 13
click at [1245, 97] on div "Case Intelligence" at bounding box center [1280, 92] width 71 height 14
click at [1212, 94] on icon at bounding box center [1215, 92] width 5 height 5
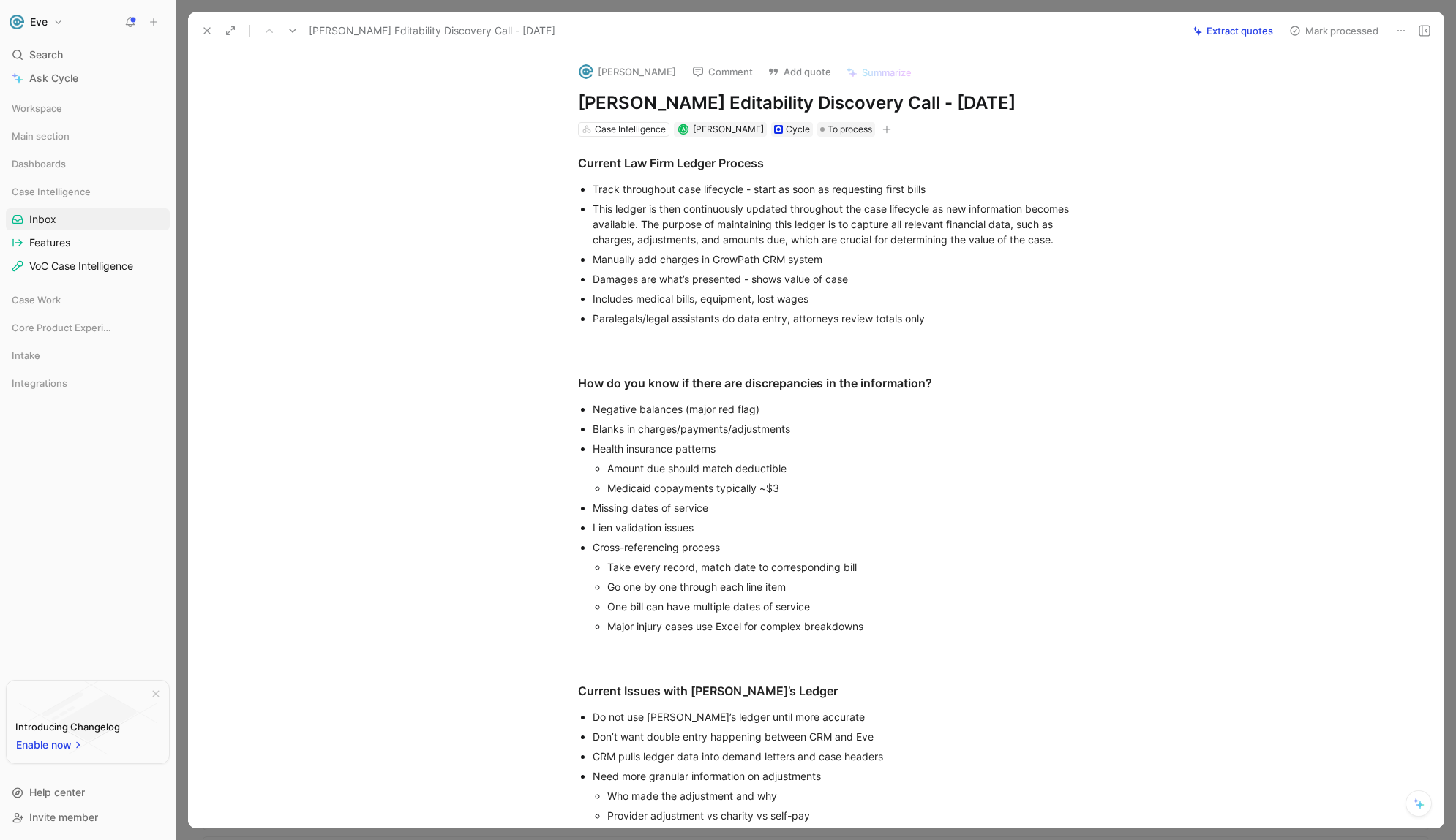
click at [1422, 28] on use at bounding box center [1423, 30] width 10 height 10
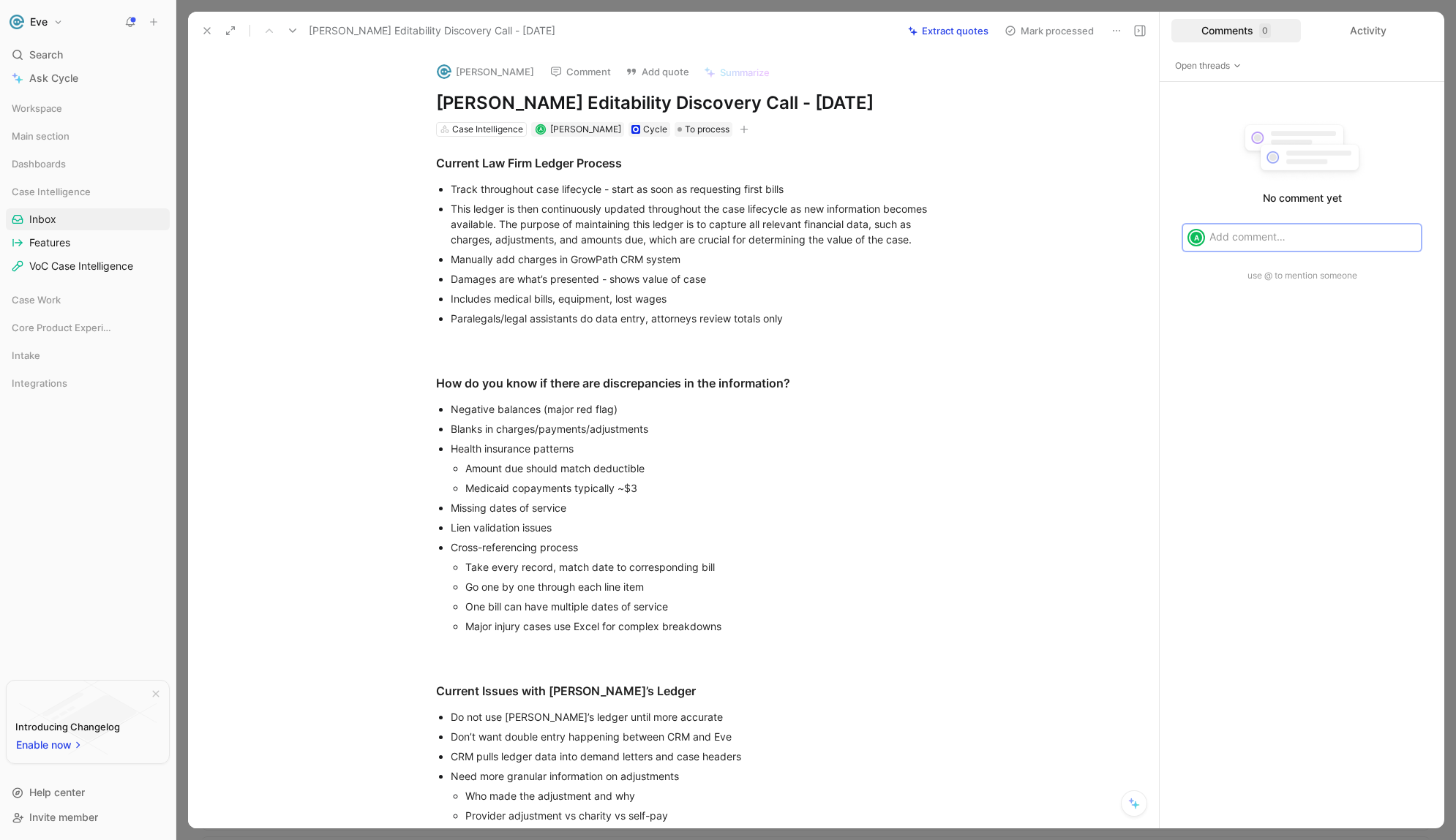
click at [1141, 33] on icon at bounding box center [1139, 30] width 12 height 12
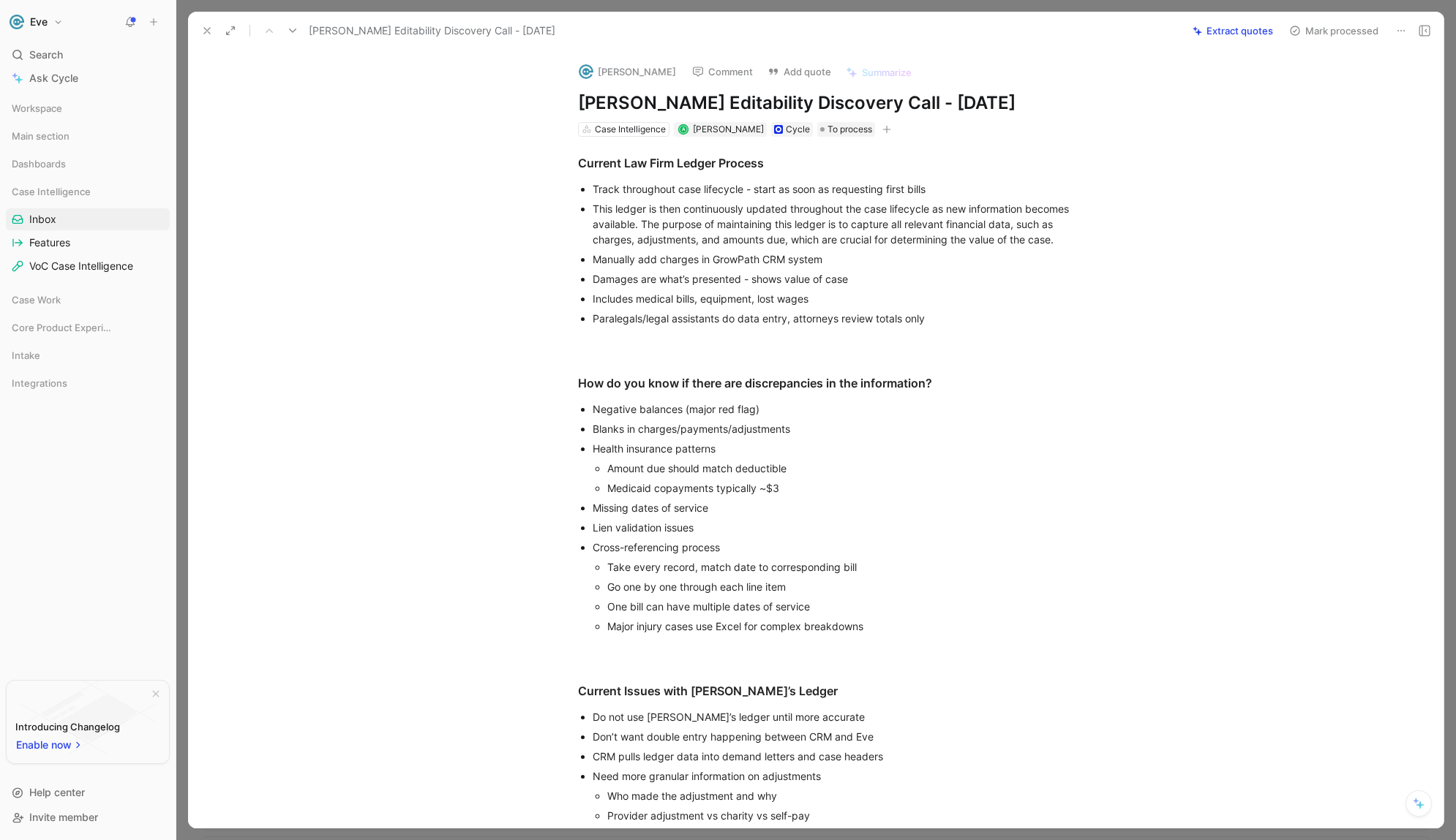
click at [207, 33] on icon at bounding box center [206, 30] width 12 height 12
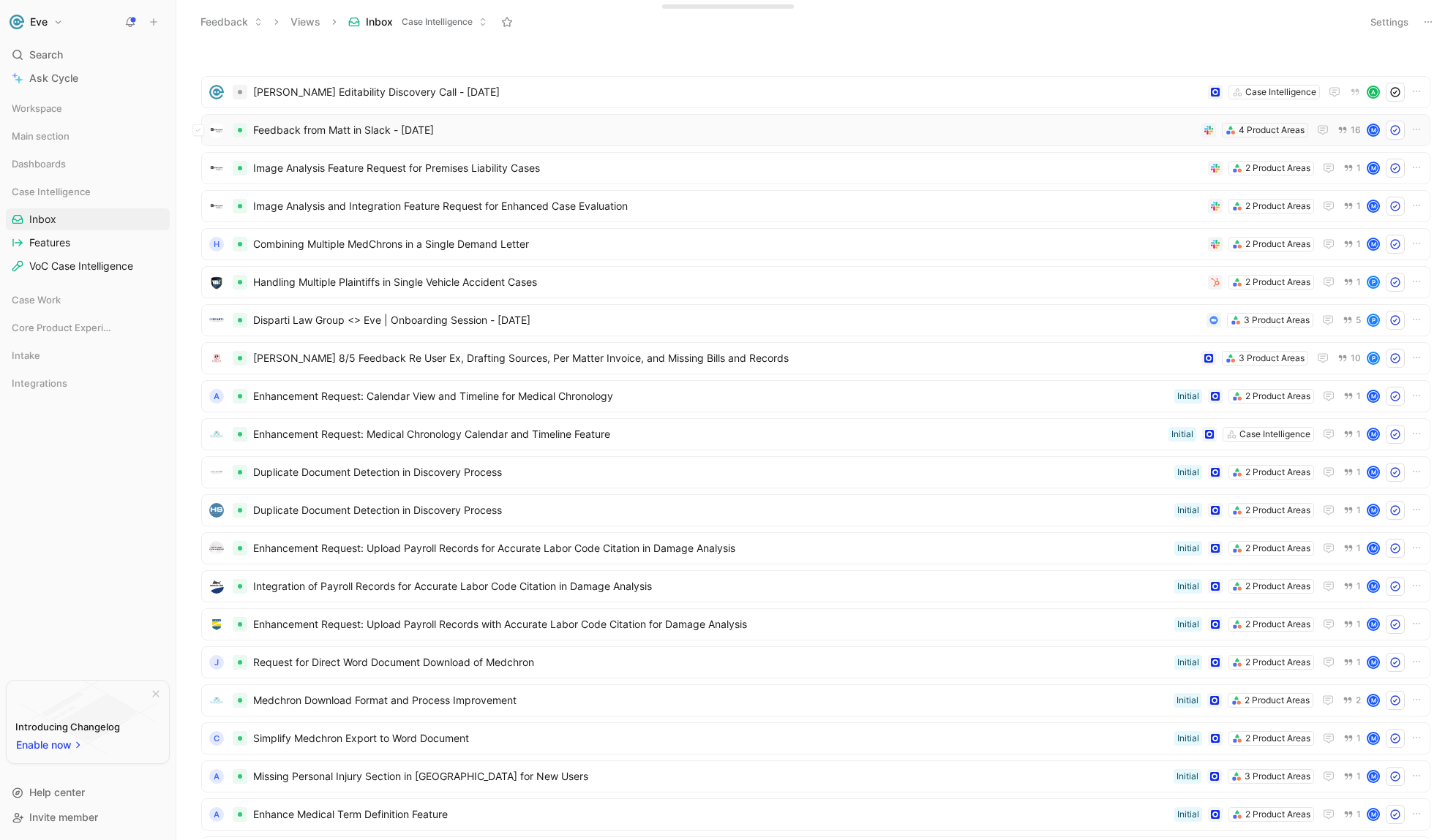
click at [1365, 116] on div "Feedback from Matt in Slack - [DATE] 4 Product Areas 16 M" at bounding box center [815, 130] width 1229 height 33
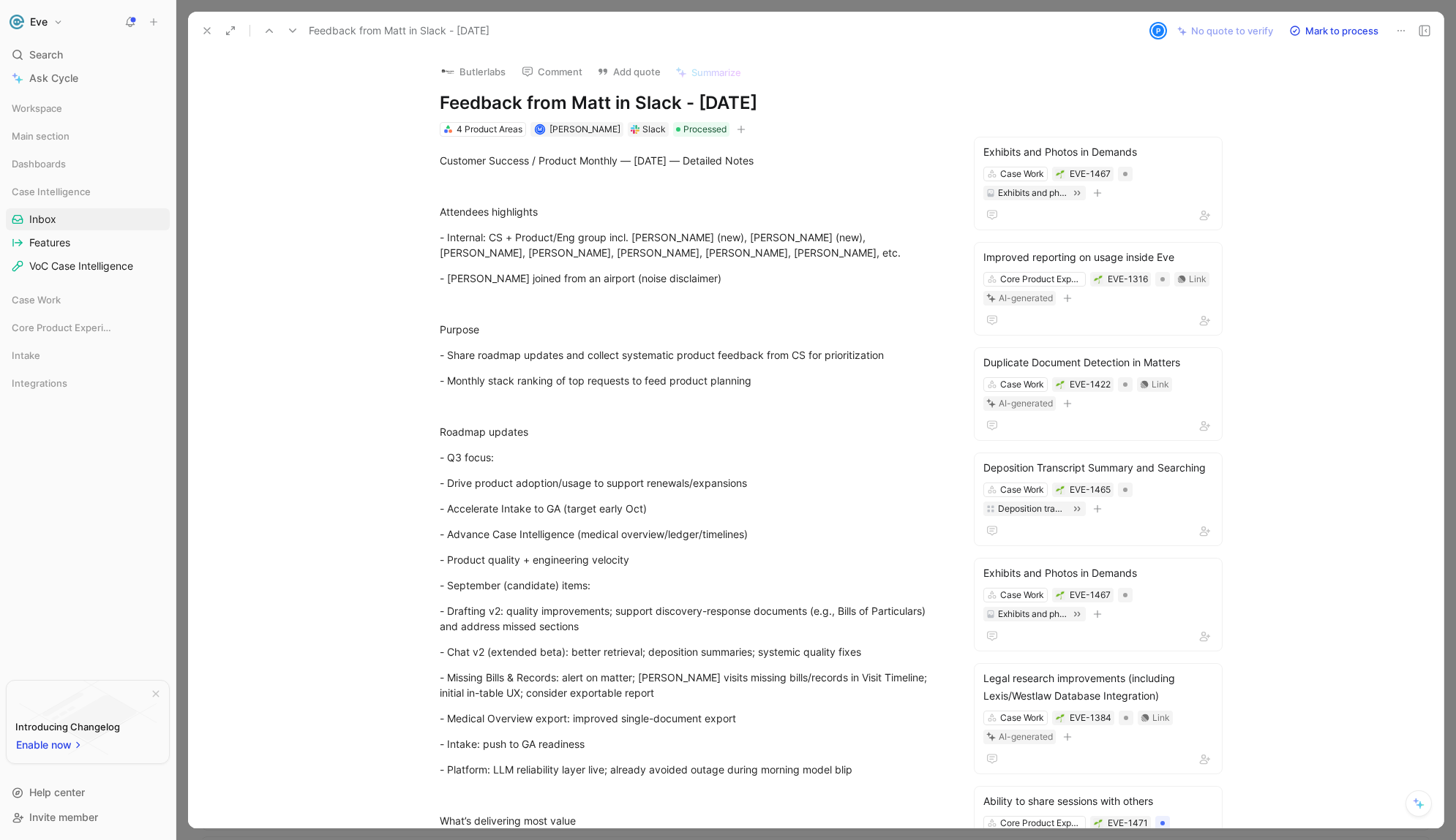
click at [210, 33] on icon at bounding box center [206, 30] width 12 height 12
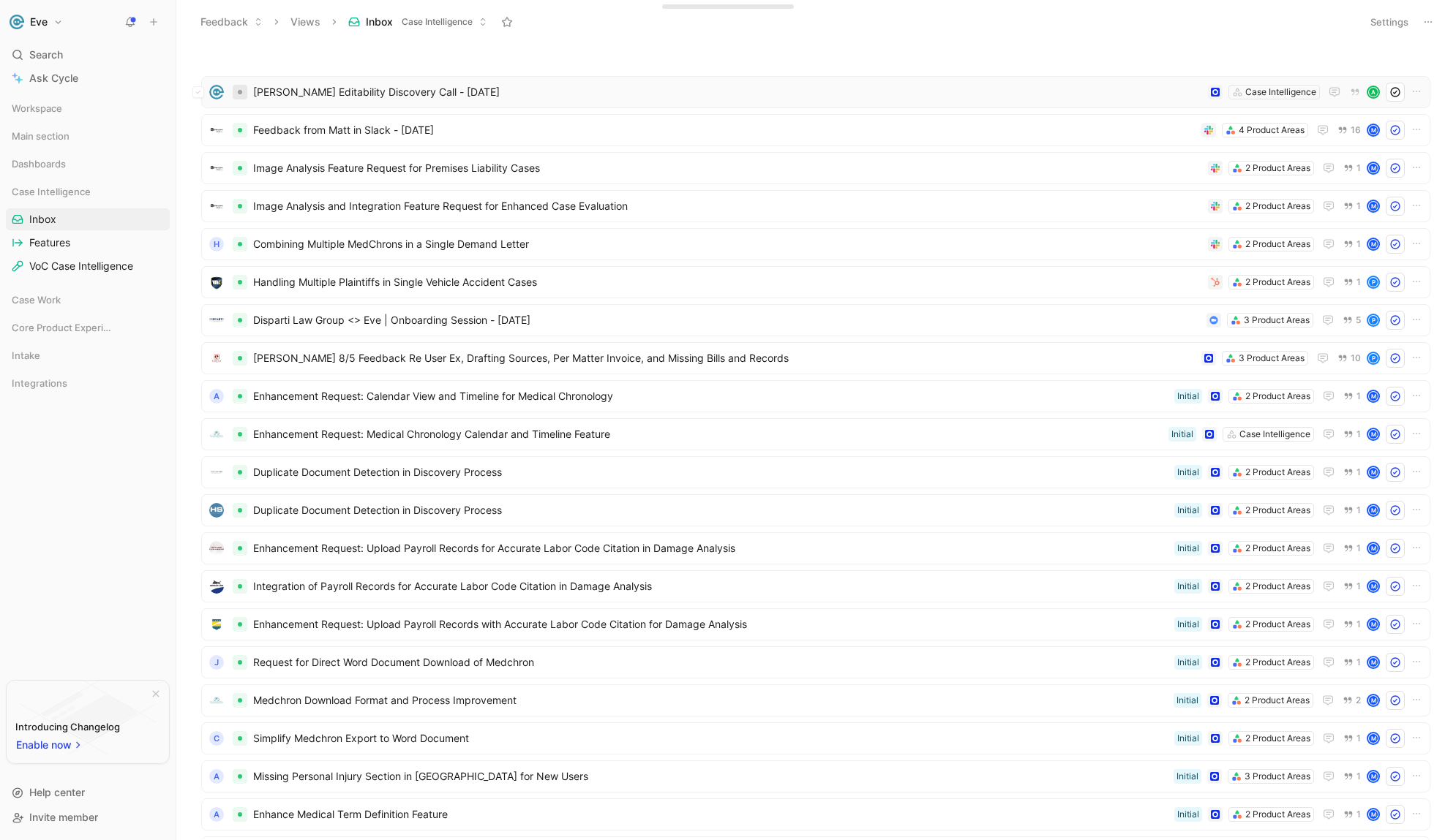
click at [238, 88] on div at bounding box center [240, 92] width 14 height 14
click at [383, 154] on div "Ctrl" at bounding box center [395, 148] width 24 height 14
click at [244, 97] on div at bounding box center [240, 92] width 14 height 14
click at [123, 24] on button at bounding box center [129, 22] width 21 height 21
